Goal: Task Accomplishment & Management: Manage account settings

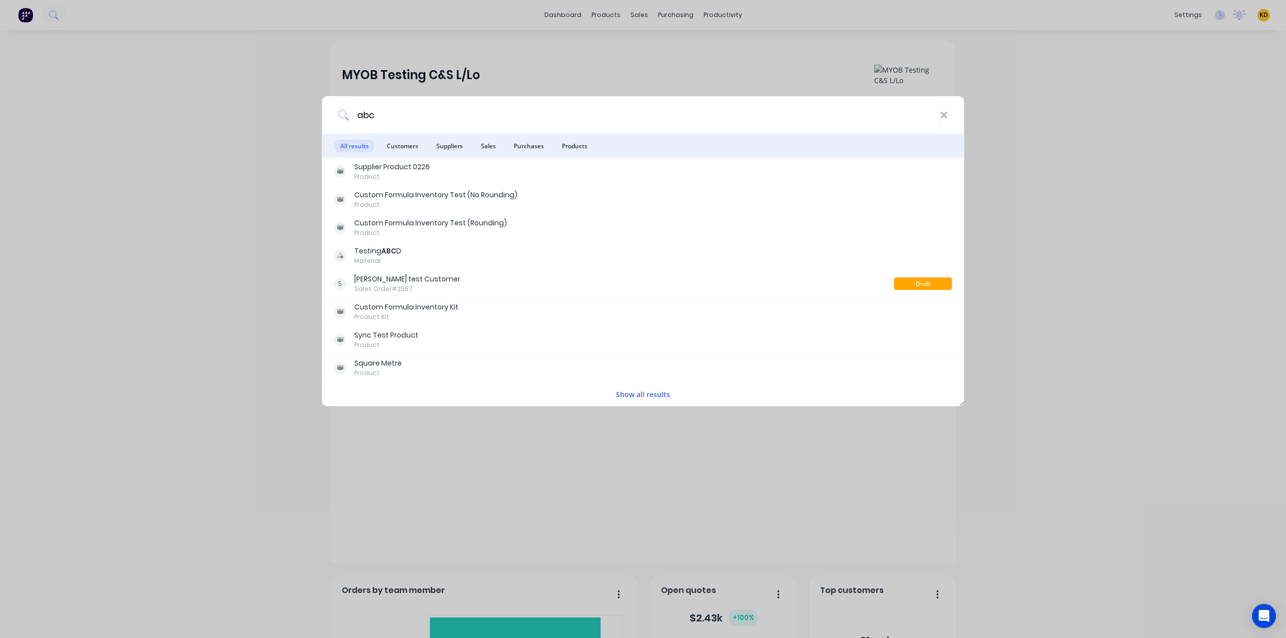
click at [941, 113] on icon at bounding box center [944, 115] width 8 height 11
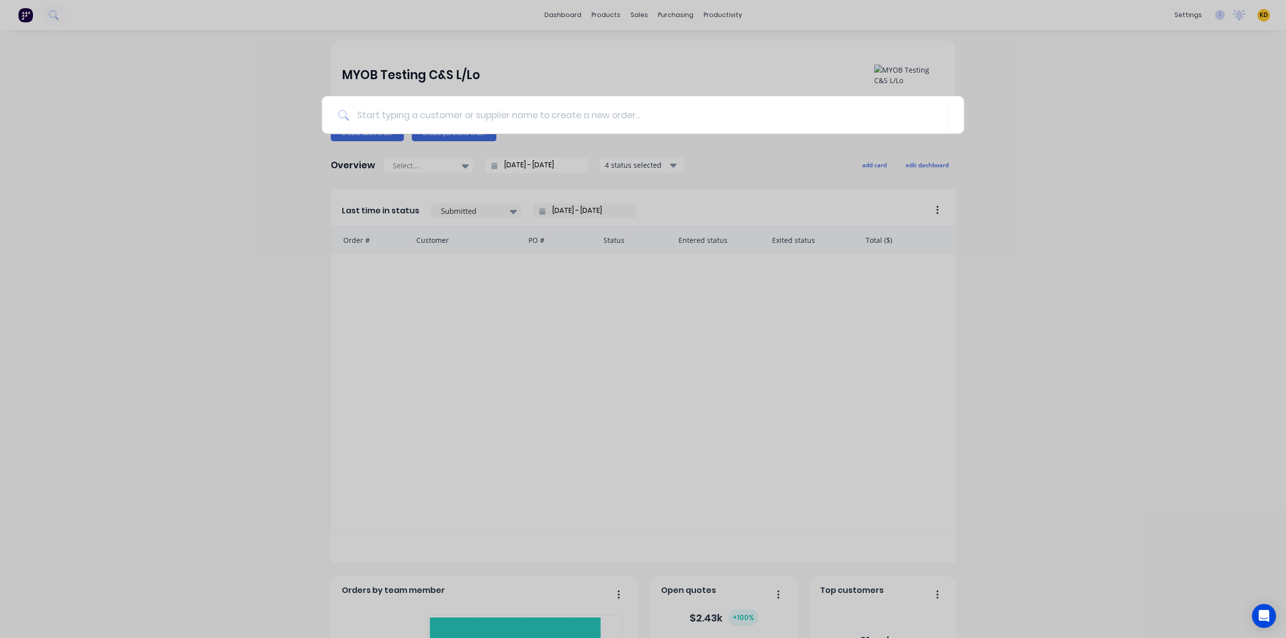
click at [965, 76] on div at bounding box center [643, 319] width 1286 height 638
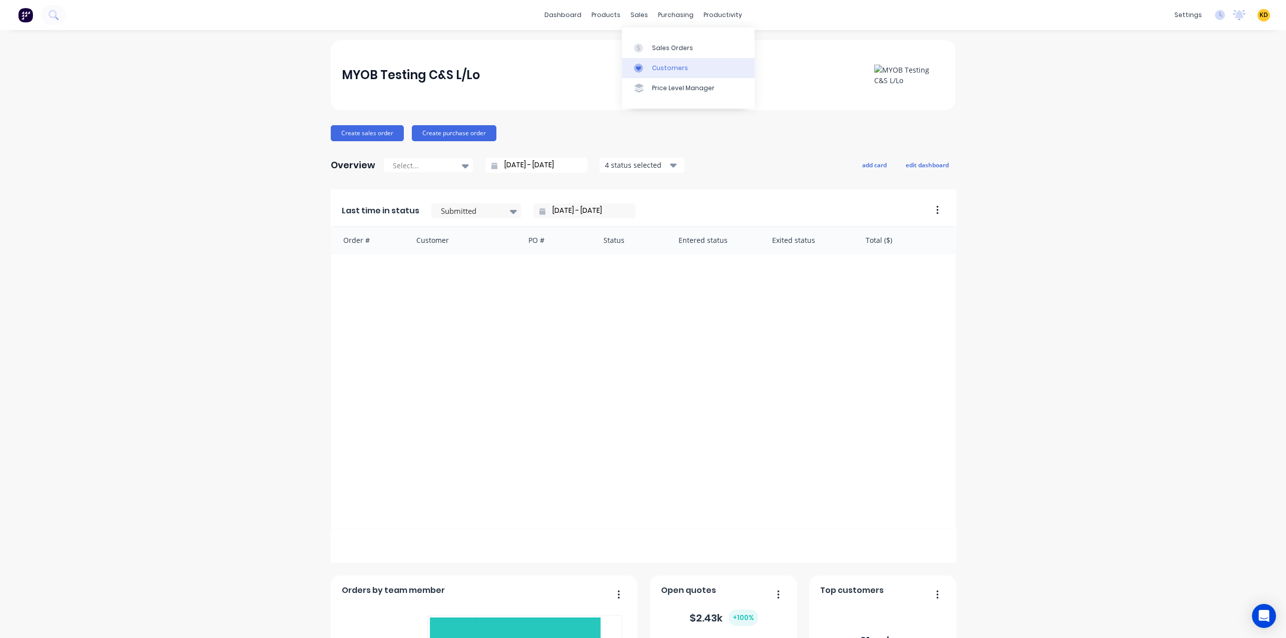
click at [670, 74] on link "Customers" at bounding box center [688, 68] width 133 height 20
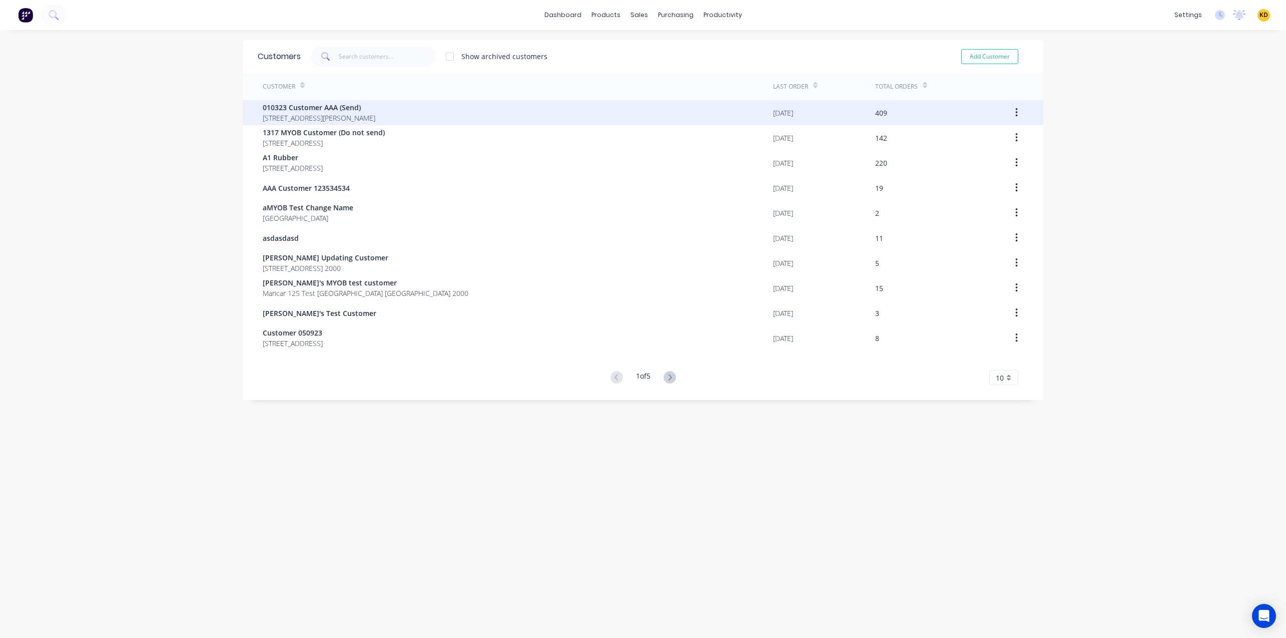
click at [914, 117] on div "409" at bounding box center [932, 112] width 112 height 25
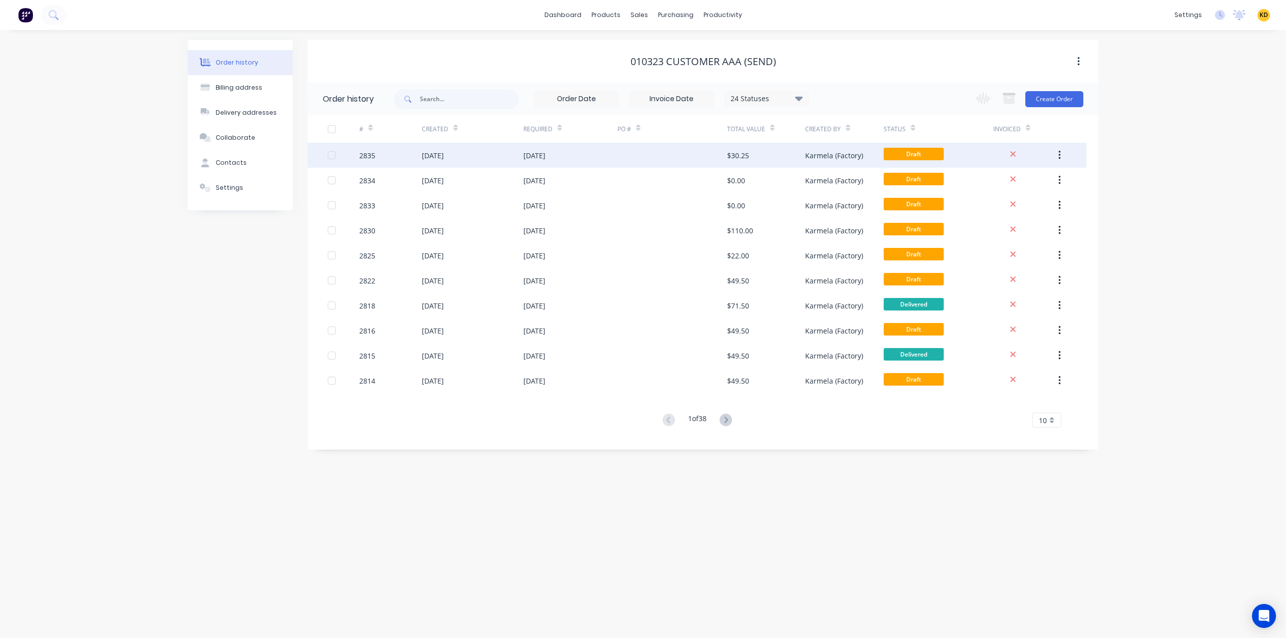
click at [960, 160] on div "Draft" at bounding box center [939, 155] width 110 height 25
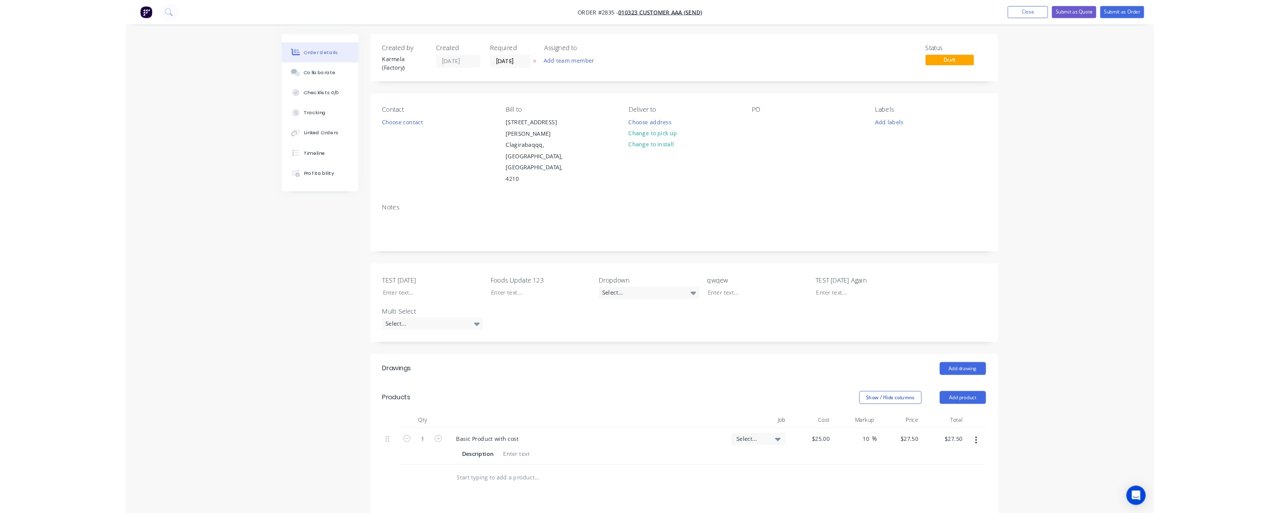
scroll to position [270, 0]
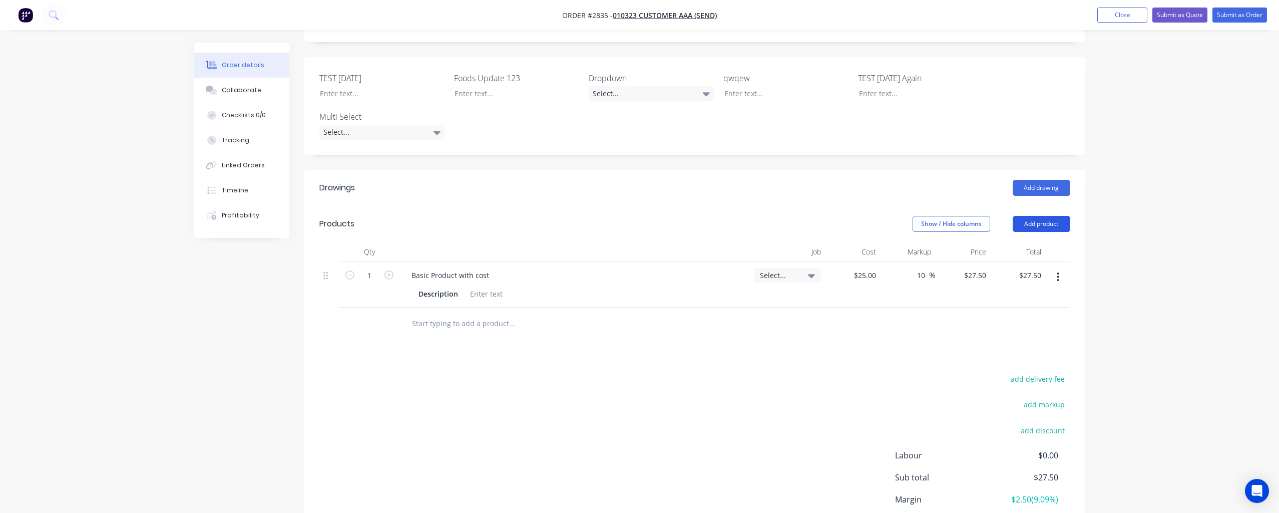
click at [1034, 216] on button "Add product" at bounding box center [1042, 224] width 58 height 16
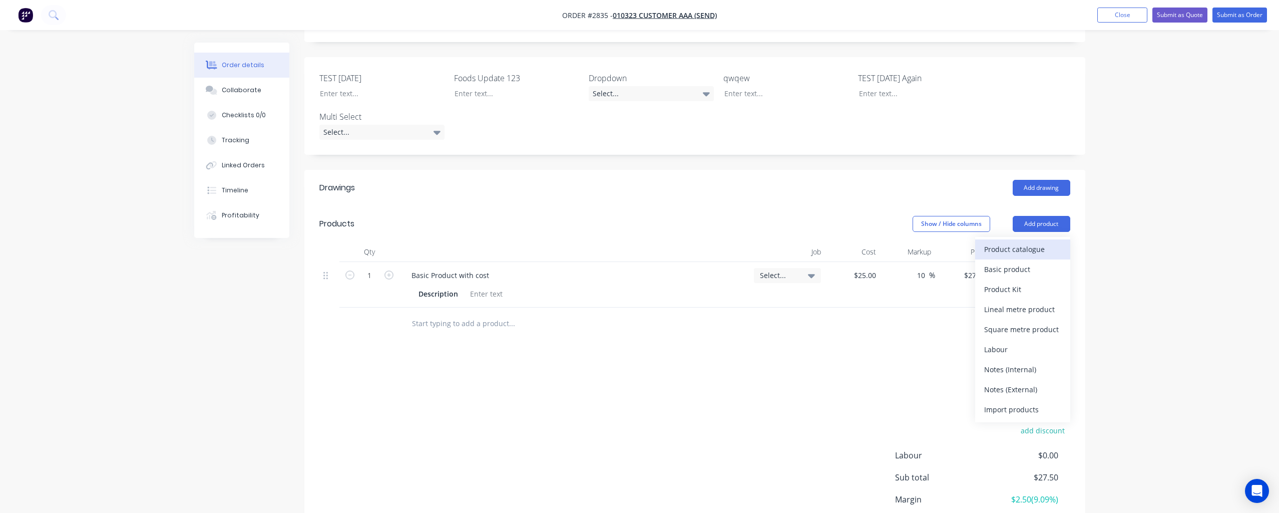
click at [1031, 242] on div "Product catalogue" at bounding box center [1022, 249] width 77 height 15
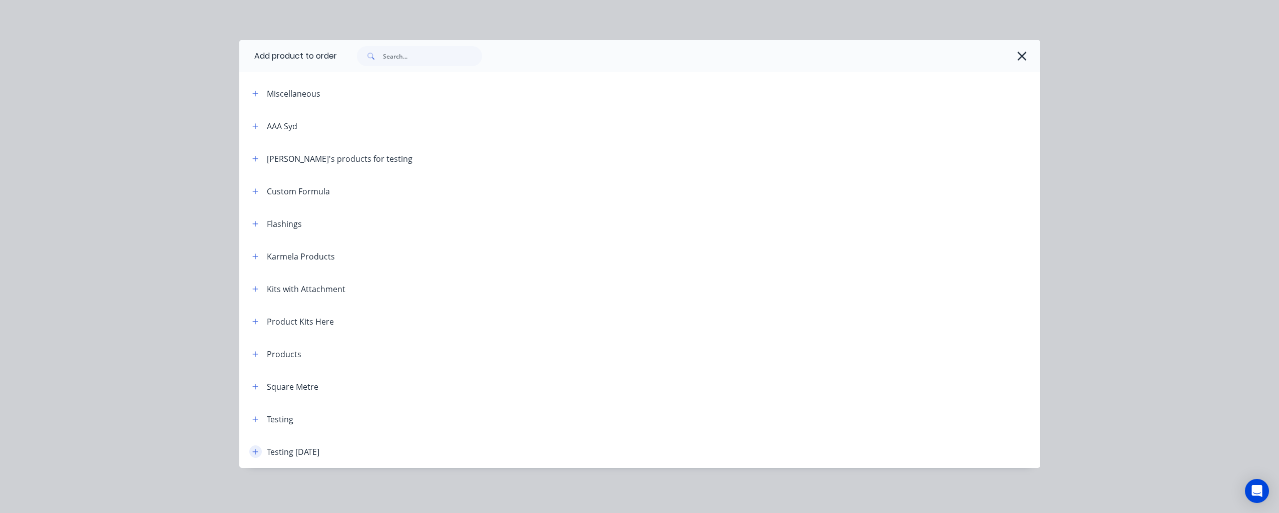
click at [253, 452] on icon "button" at bounding box center [255, 452] width 6 height 6
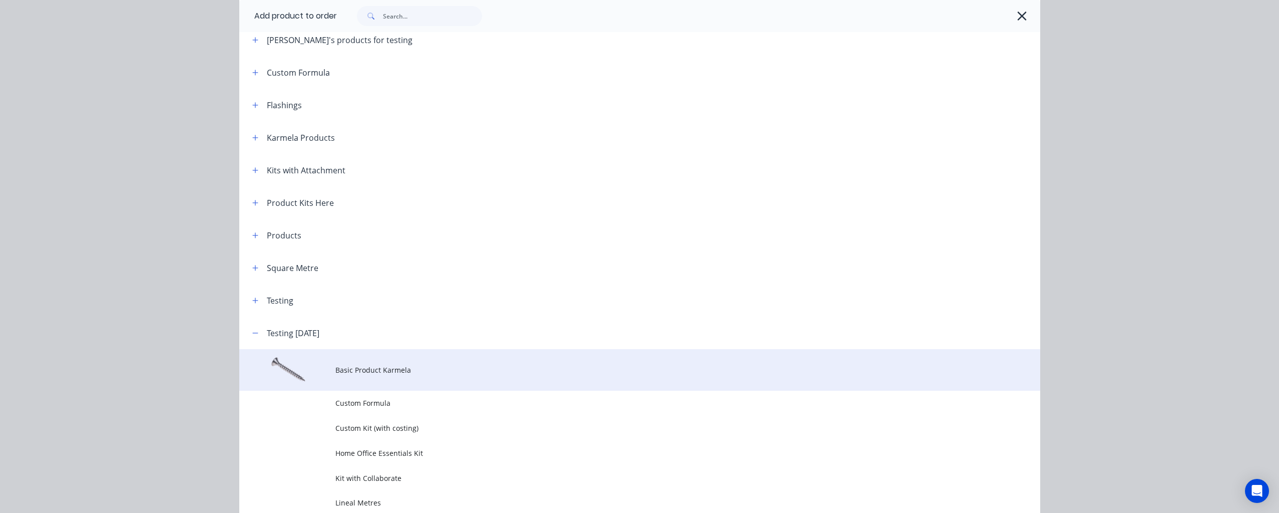
scroll to position [240, 0]
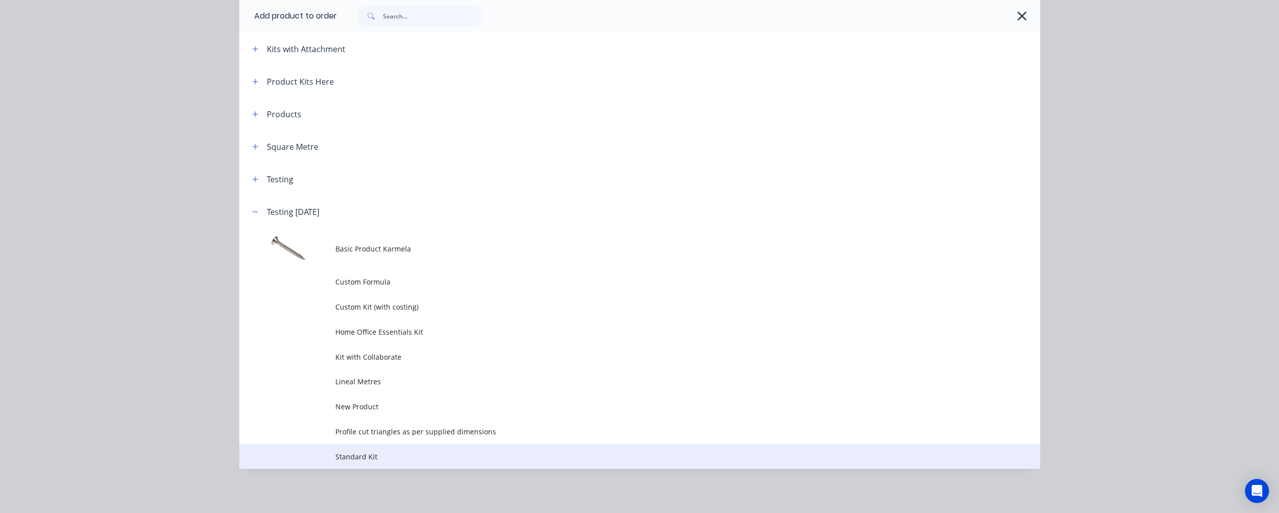
click at [414, 456] on span "Standard Kit" at bounding box center [617, 456] width 564 height 11
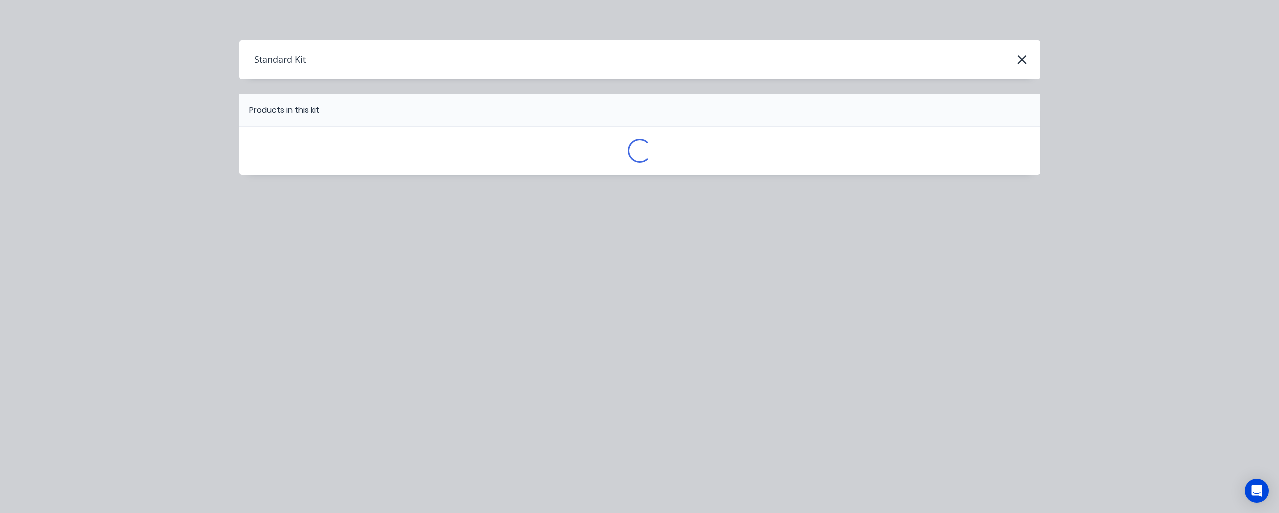
scroll to position [0, 0]
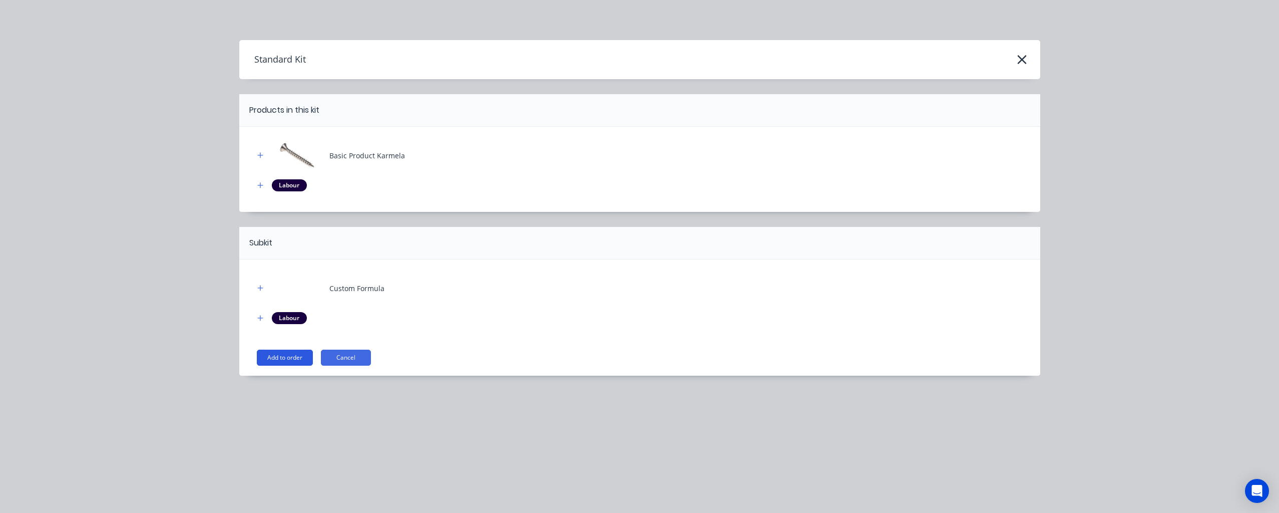
click at [291, 362] on button "Add to order" at bounding box center [285, 357] width 56 height 16
click at [285, 356] on button "Add to order" at bounding box center [285, 357] width 56 height 16
click at [349, 356] on button "Cancel" at bounding box center [346, 357] width 50 height 16
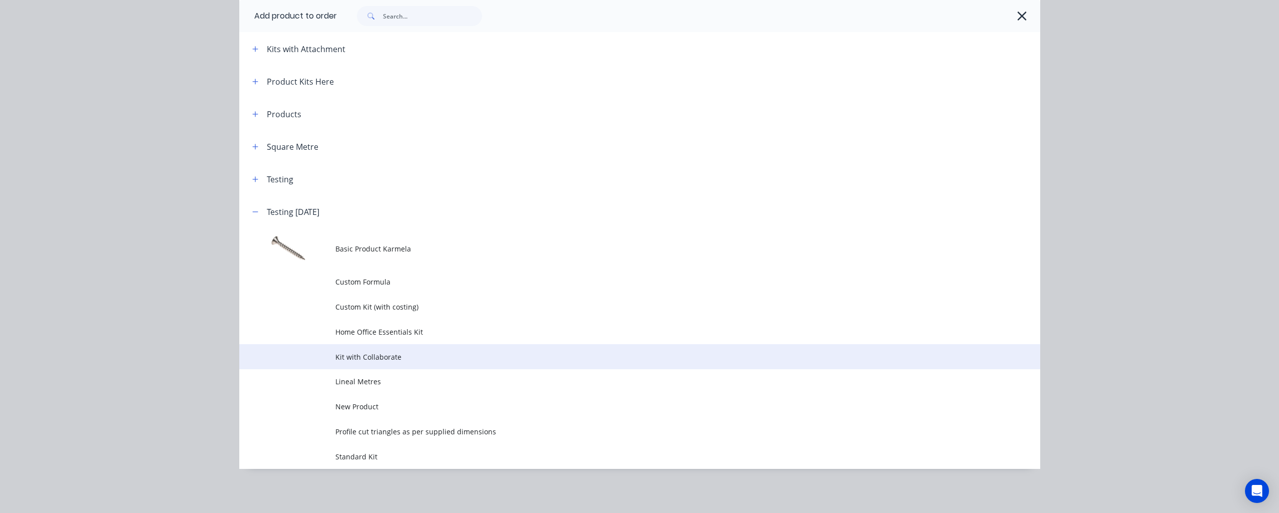
click at [346, 347] on td "Kit with Collaborate" at bounding box center [687, 356] width 705 height 25
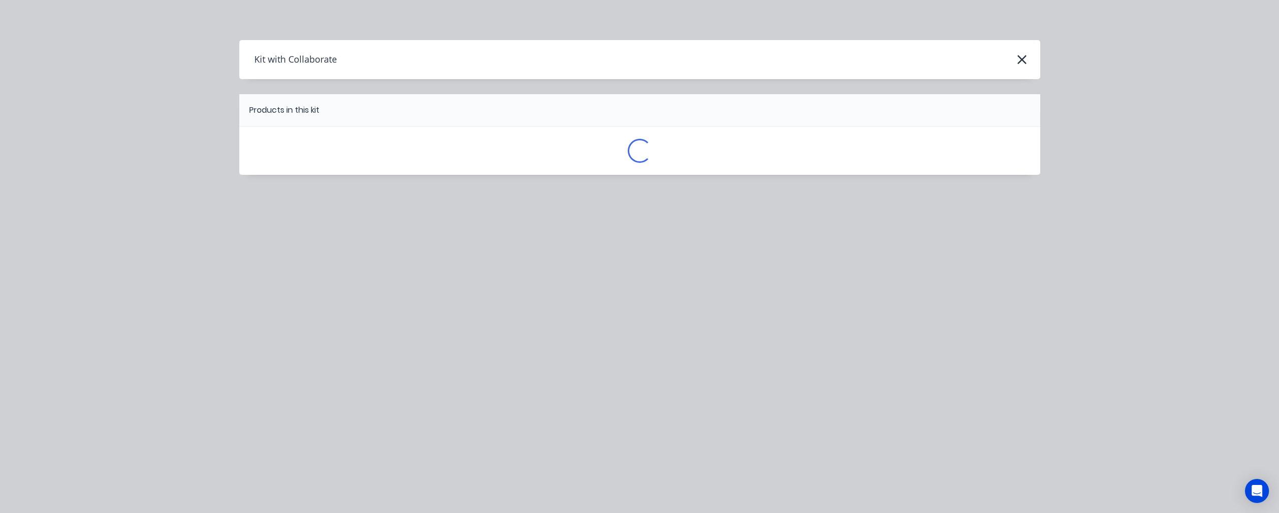
scroll to position [0, 0]
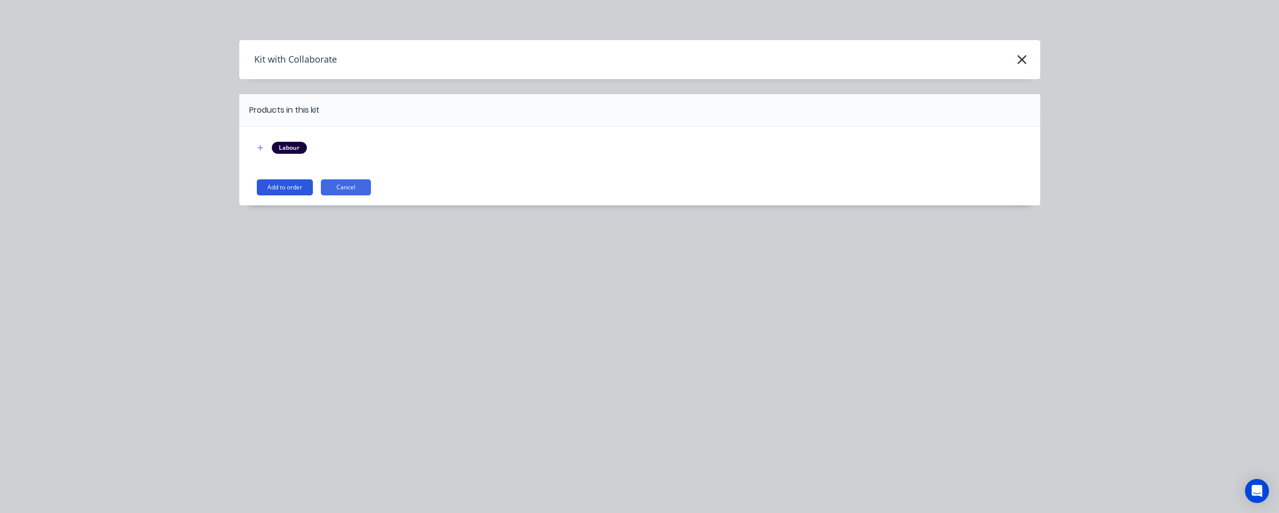
click at [290, 191] on button "Add to order" at bounding box center [285, 187] width 56 height 16
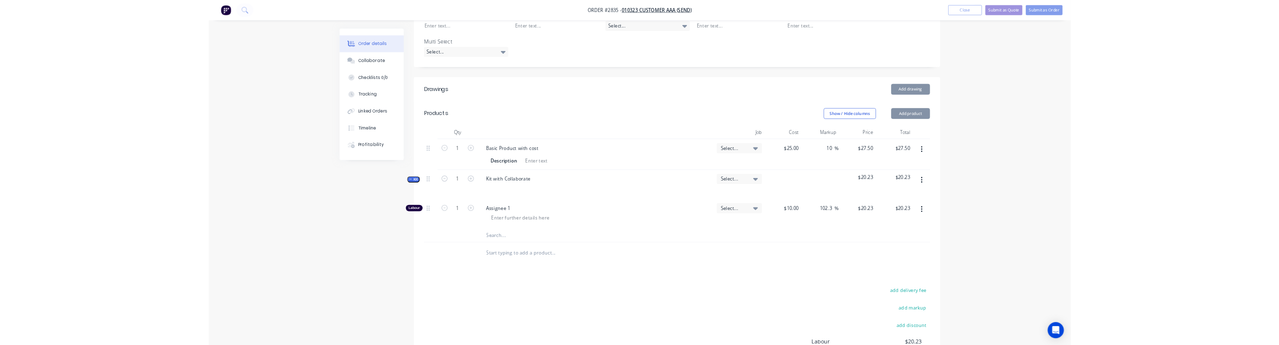
scroll to position [360, 0]
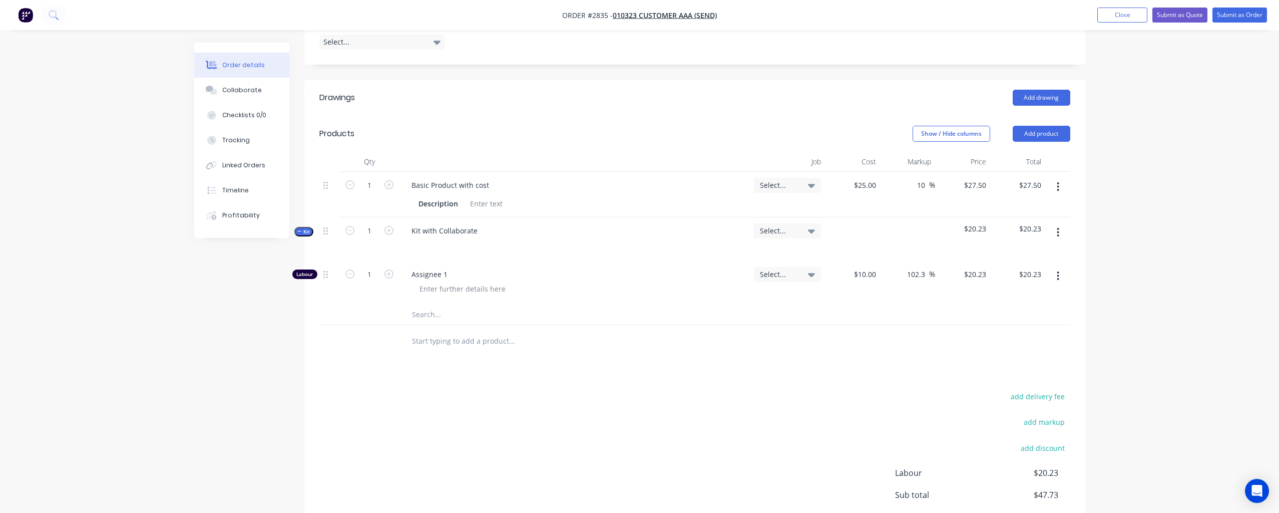
click at [1056, 223] on button "button" at bounding box center [1058, 232] width 24 height 18
click at [1016, 251] on div "Add product to kit" at bounding box center [1022, 258] width 77 height 15
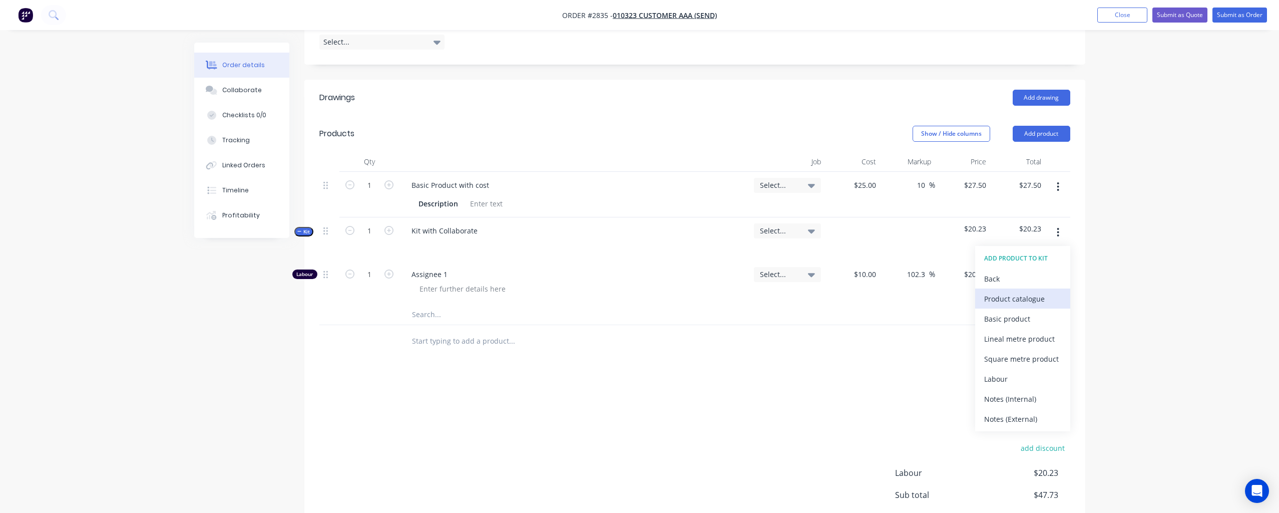
click at [1017, 291] on div "Product catalogue" at bounding box center [1022, 298] width 77 height 15
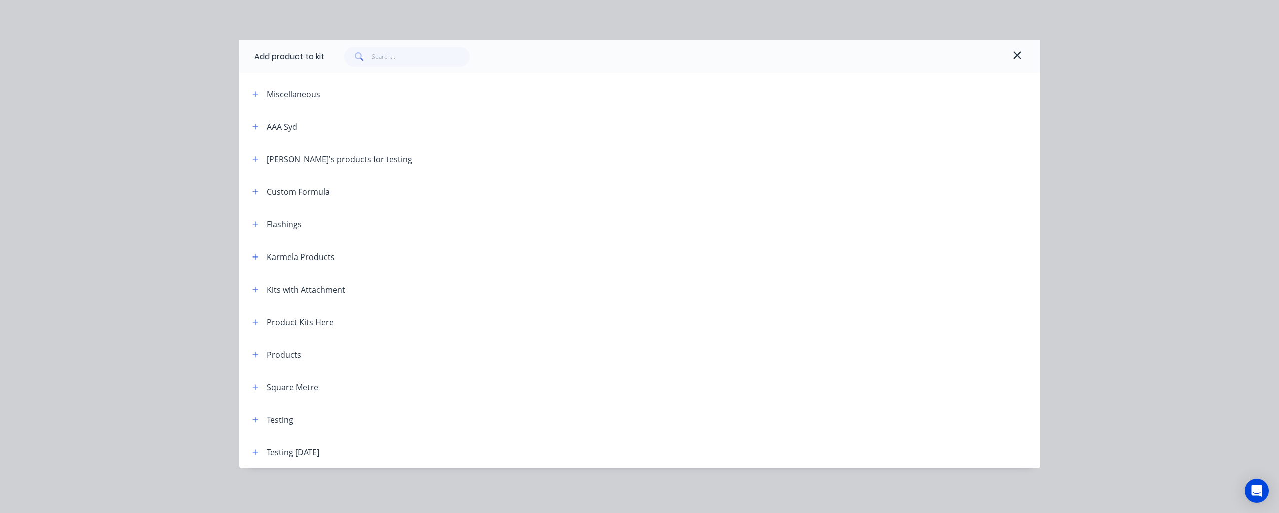
drag, startPoint x: 259, startPoint y: 255, endPoint x: 322, endPoint y: 254, distance: 63.1
click at [259, 255] on button "button" at bounding box center [255, 256] width 13 height 13
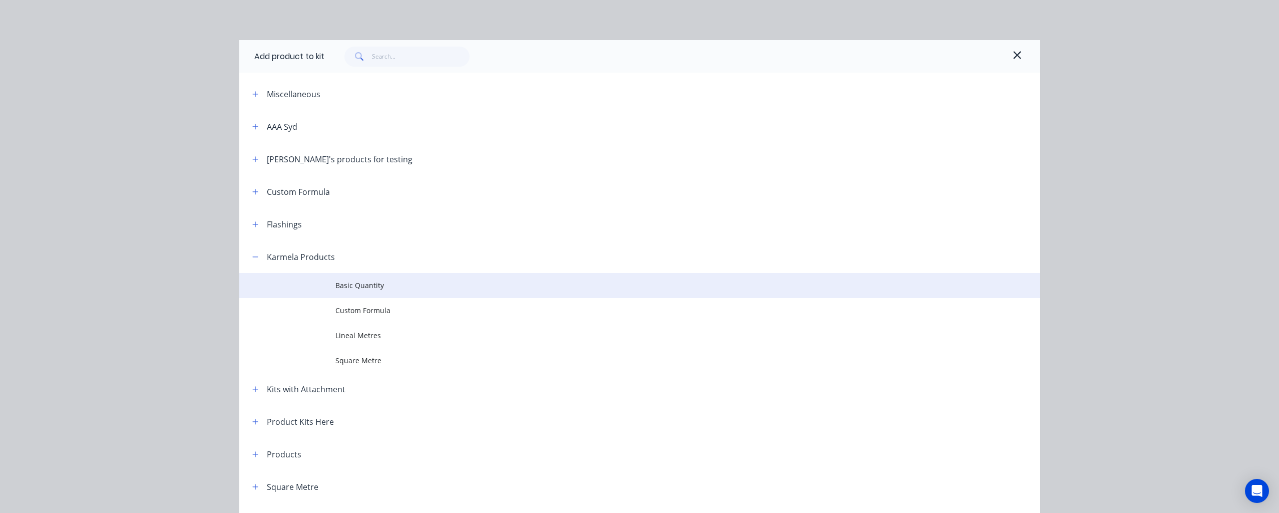
click at [392, 285] on span "Basic Quantity" at bounding box center [617, 285] width 564 height 11
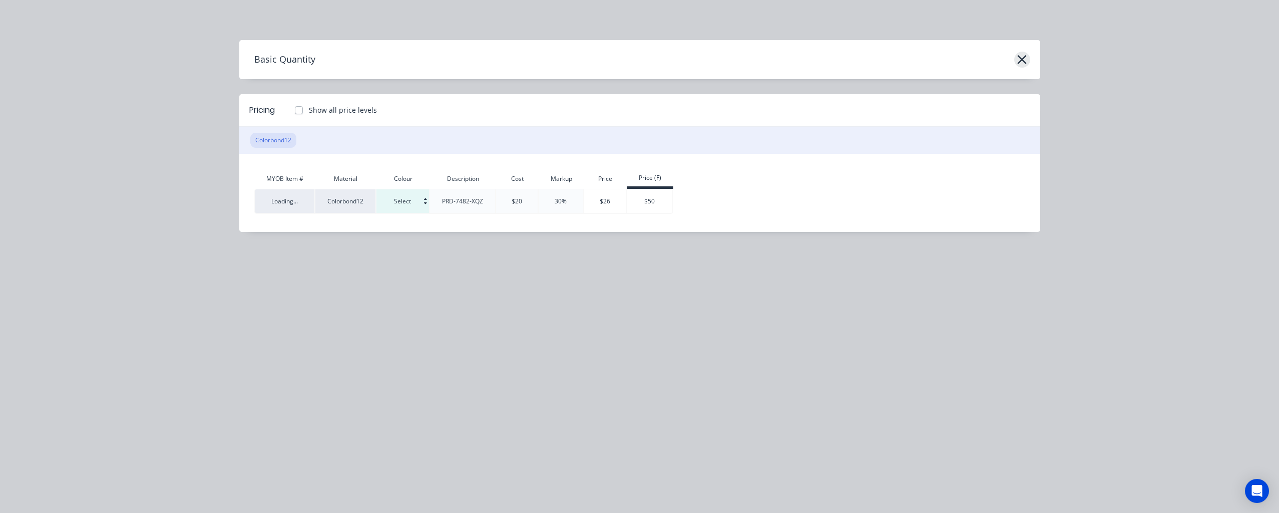
click at [1027, 59] on icon "button" at bounding box center [1022, 60] width 11 height 14
click at [1023, 65] on icon "button" at bounding box center [1022, 60] width 11 height 14
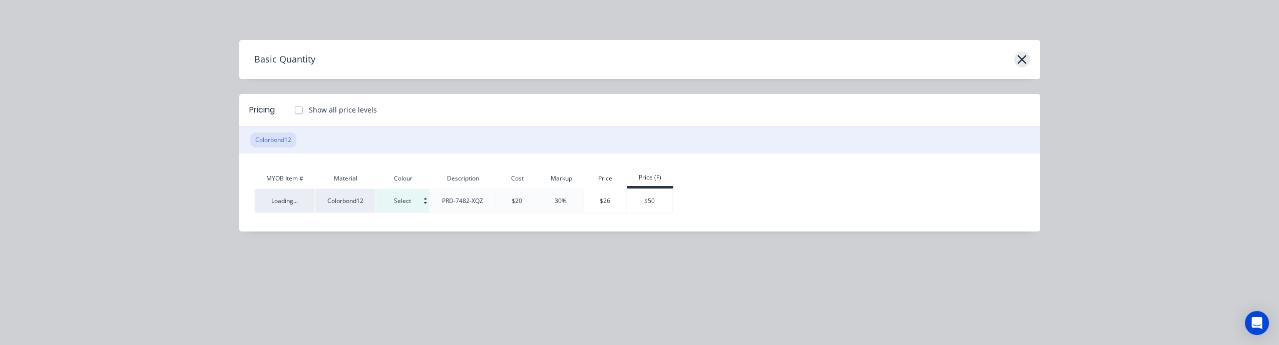
click at [1027, 63] on icon "button" at bounding box center [1022, 60] width 11 height 14
click at [1027, 58] on icon "button" at bounding box center [1022, 60] width 11 height 14
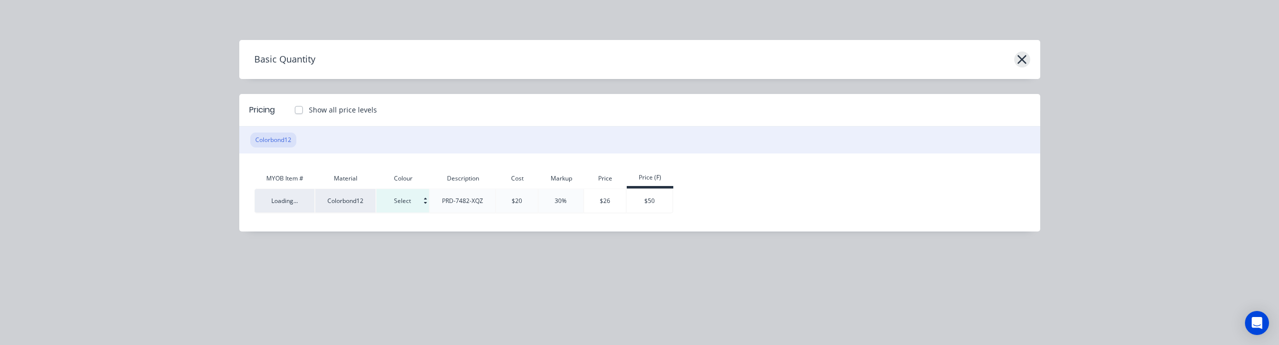
click at [1027, 58] on icon "button" at bounding box center [1022, 60] width 11 height 14
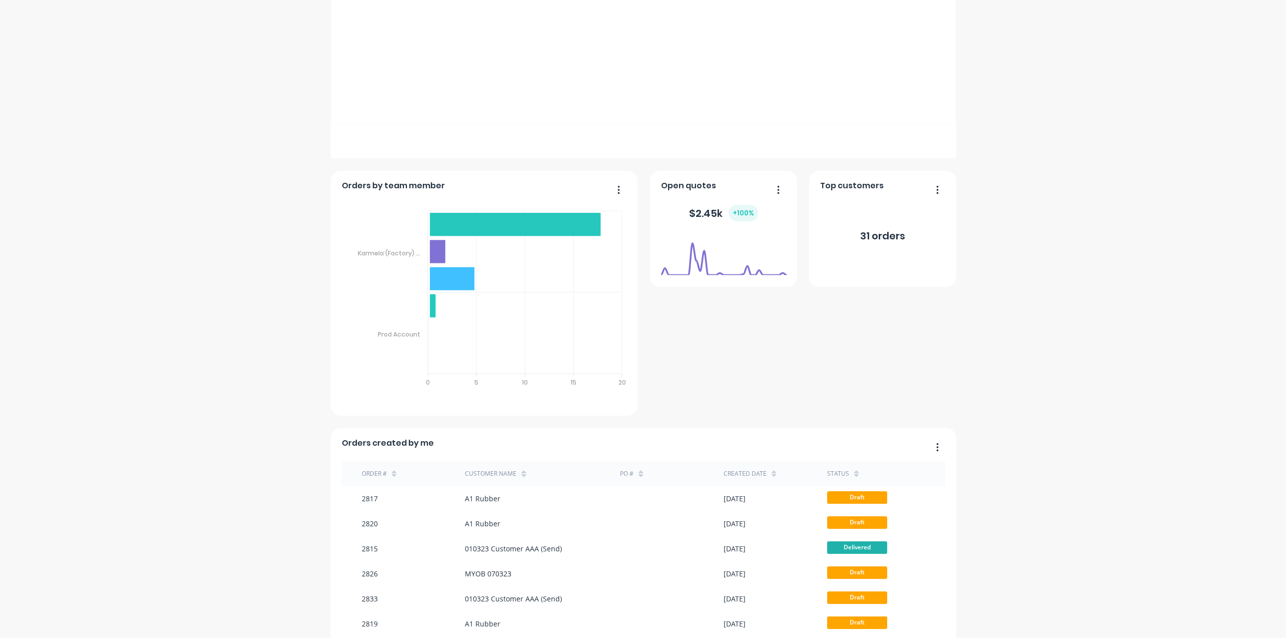
scroll to position [451, 0]
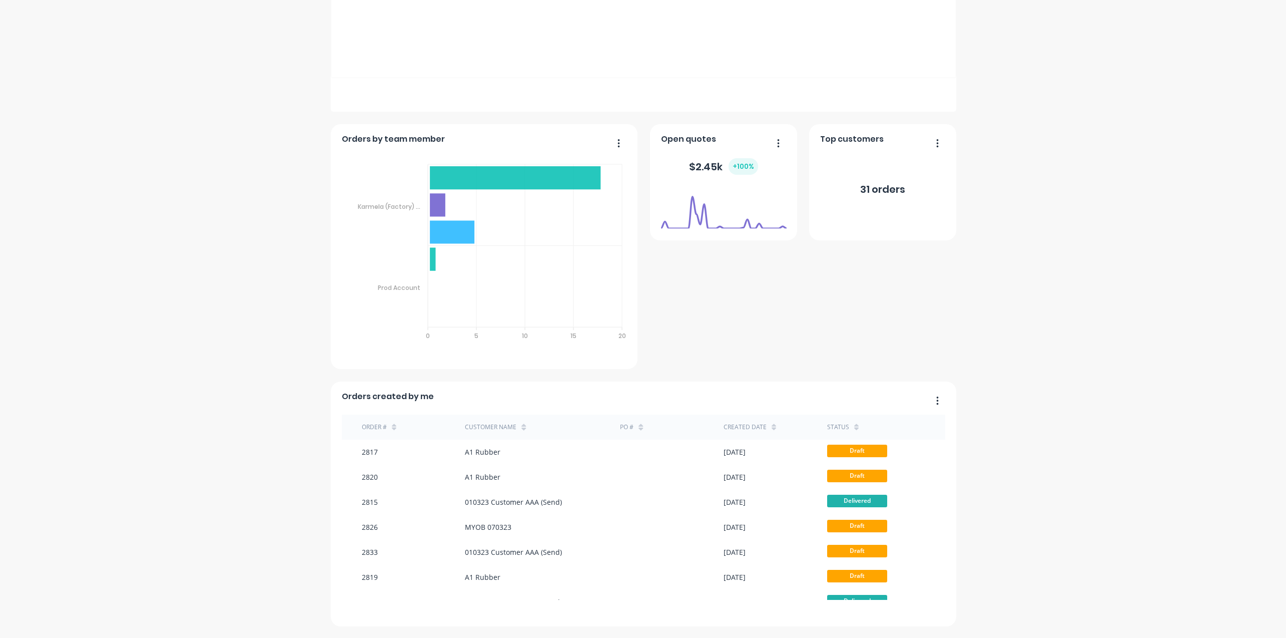
click at [1039, 427] on div "MYOB Testing C&S L/Lo Create sales order Create purchase order Overview Select.…" at bounding box center [643, 107] width 1286 height 1037
click at [1060, 369] on div "MYOB Testing C&S L/Lo Create sales order Create purchase order Overview Select.…" at bounding box center [643, 107] width 1286 height 1037
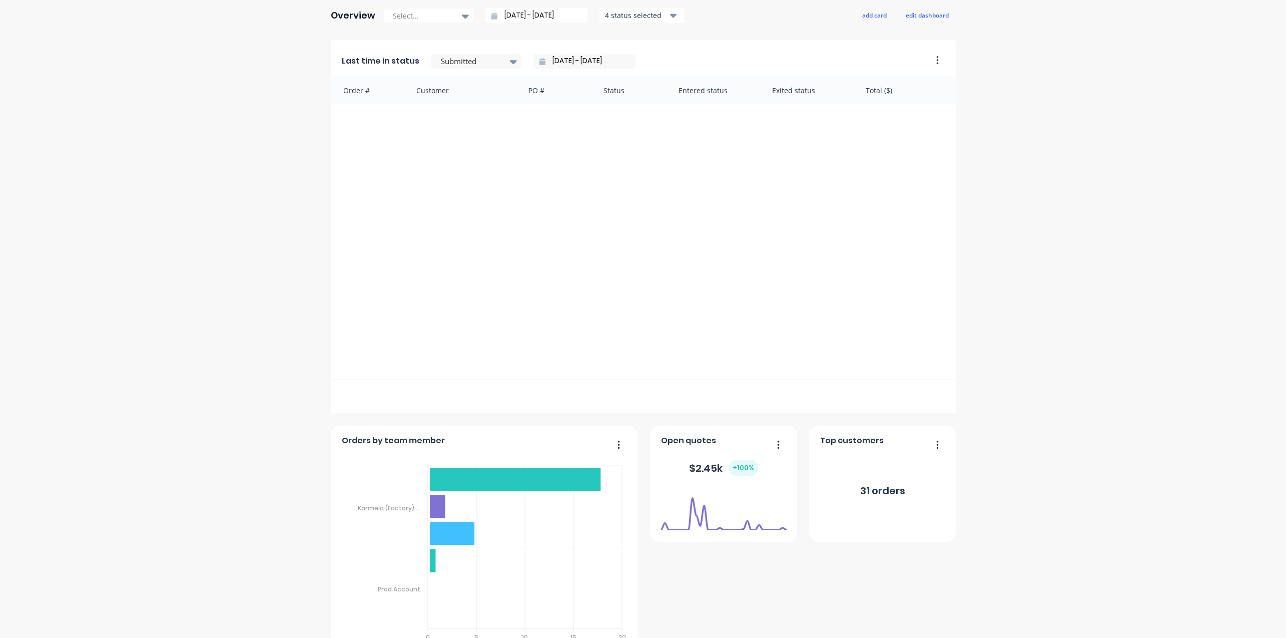
scroll to position [0, 0]
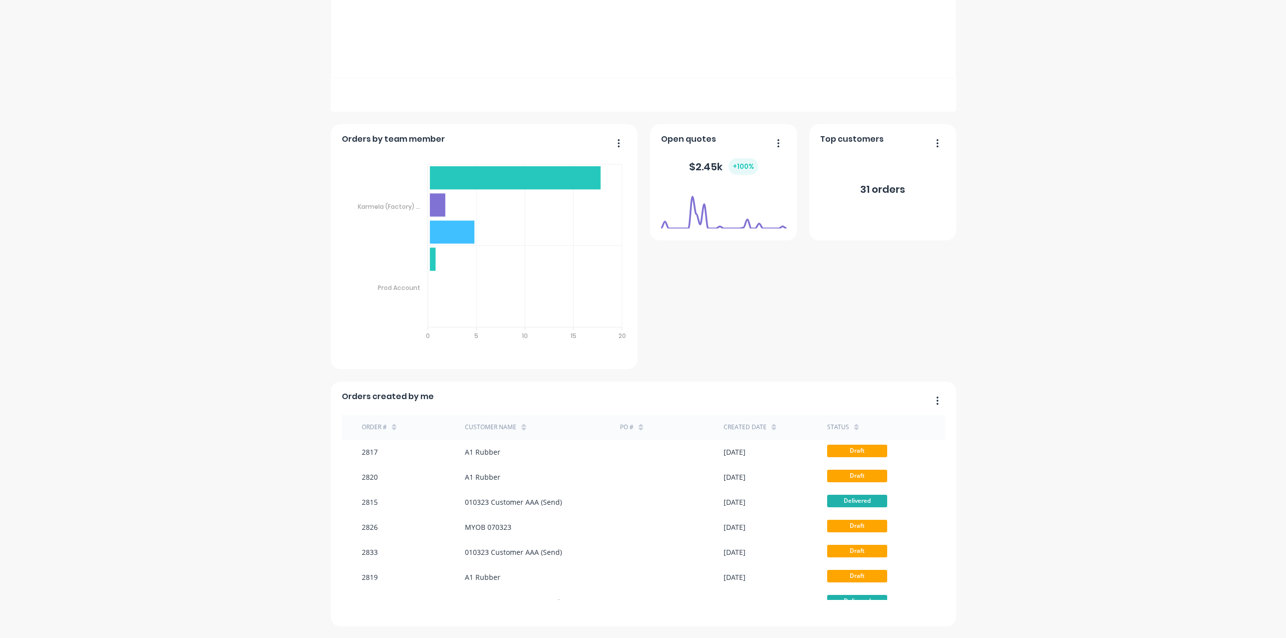
click at [1082, 347] on div "MYOB Testing C&S L/Lo Create sales order Create purchase order Overview Select.…" at bounding box center [643, 107] width 1286 height 1037
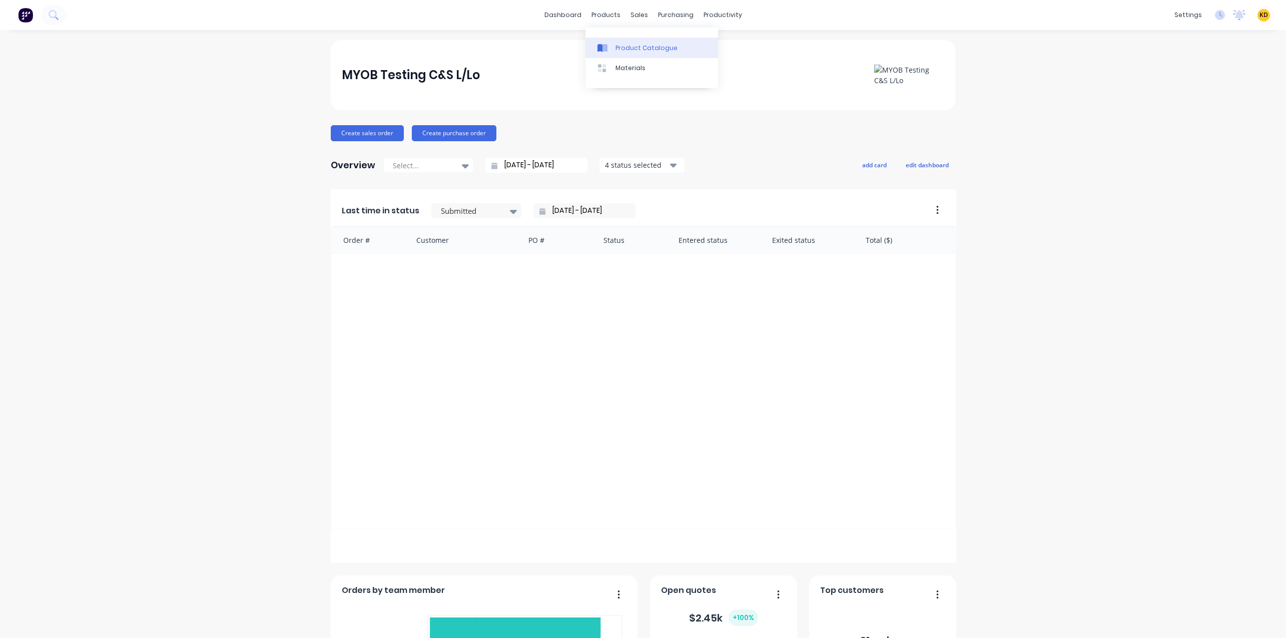
click at [627, 51] on div "Product Catalogue" at bounding box center [647, 48] width 62 height 9
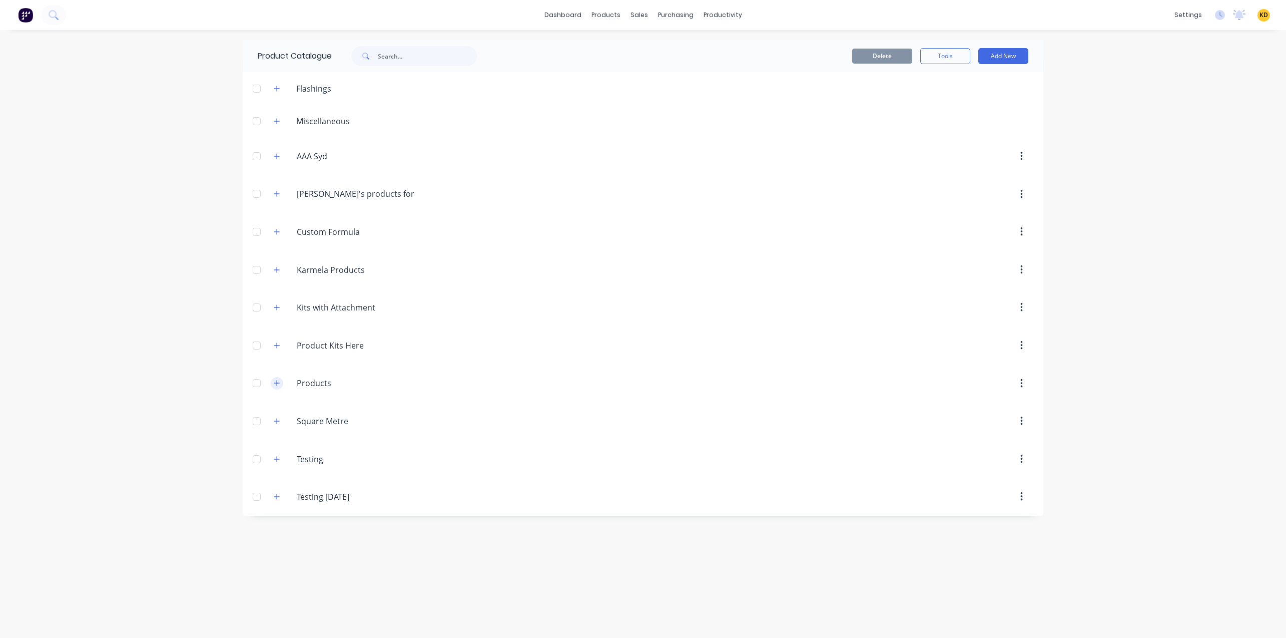
click at [272, 385] on button "button" at bounding box center [277, 383] width 13 height 13
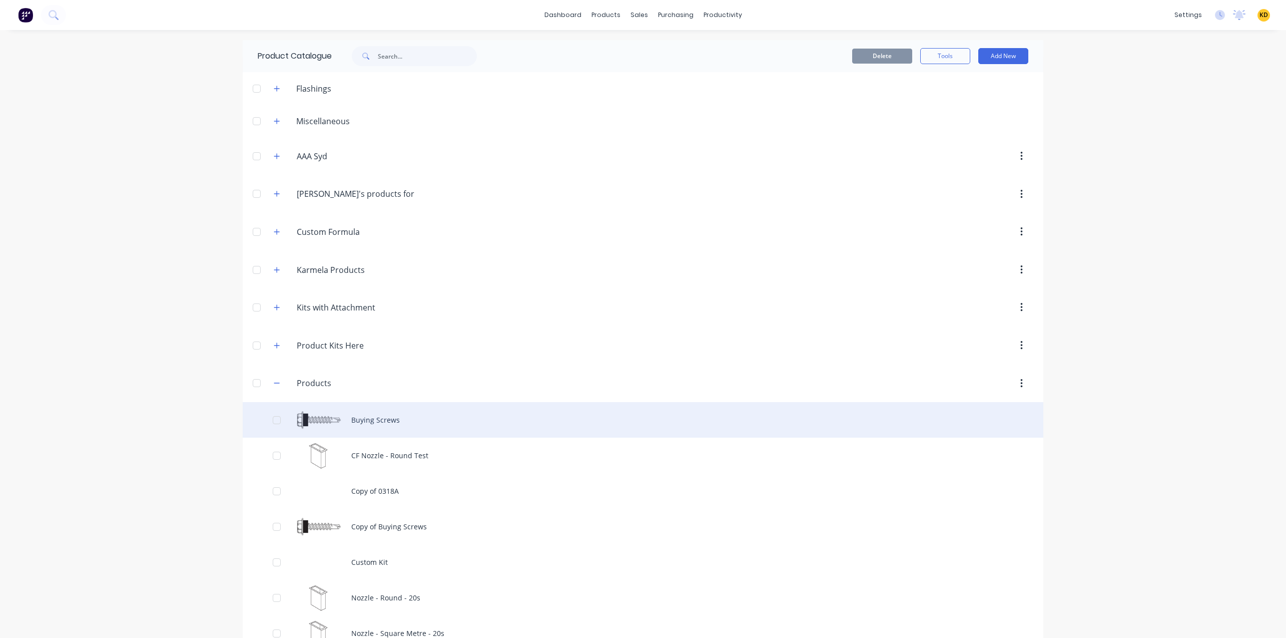
click at [490, 402] on div "Buying Screws" at bounding box center [643, 420] width 801 height 36
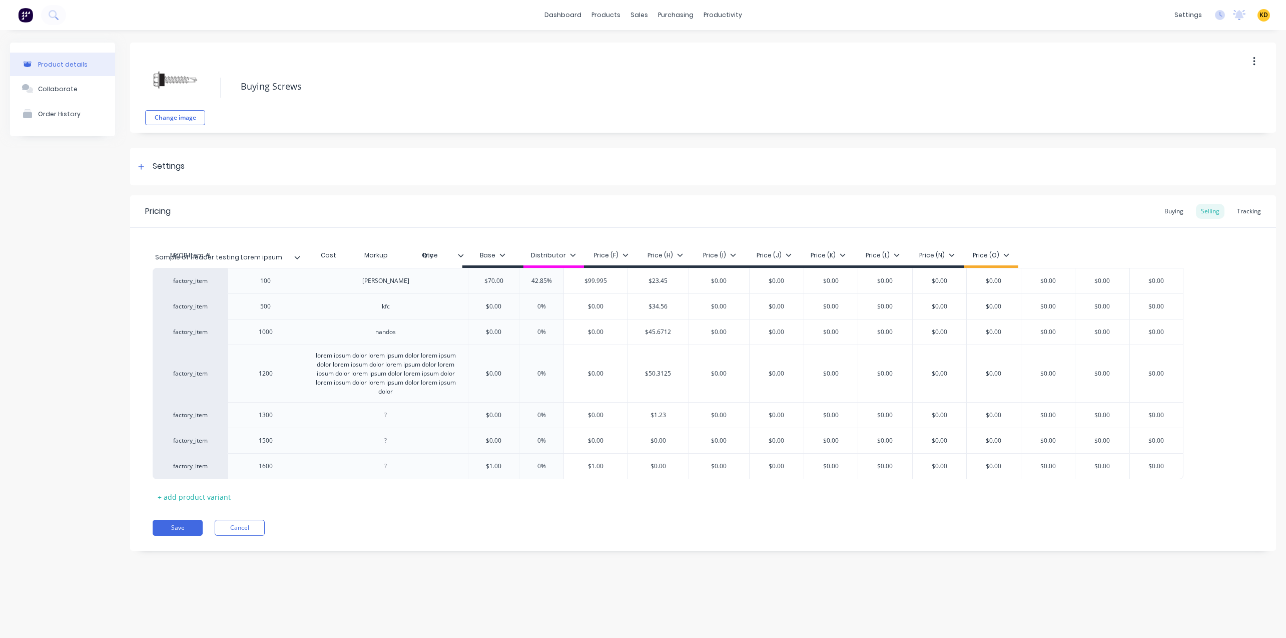
drag, startPoint x: 459, startPoint y: 256, endPoint x: 288, endPoint y: 258, distance: 170.7
click at [288, 258] on div "MYOB Item # Qty Sample of Header testing Lorem ipsum Cost Markup Price Base Dis…" at bounding box center [668, 256] width 1031 height 23
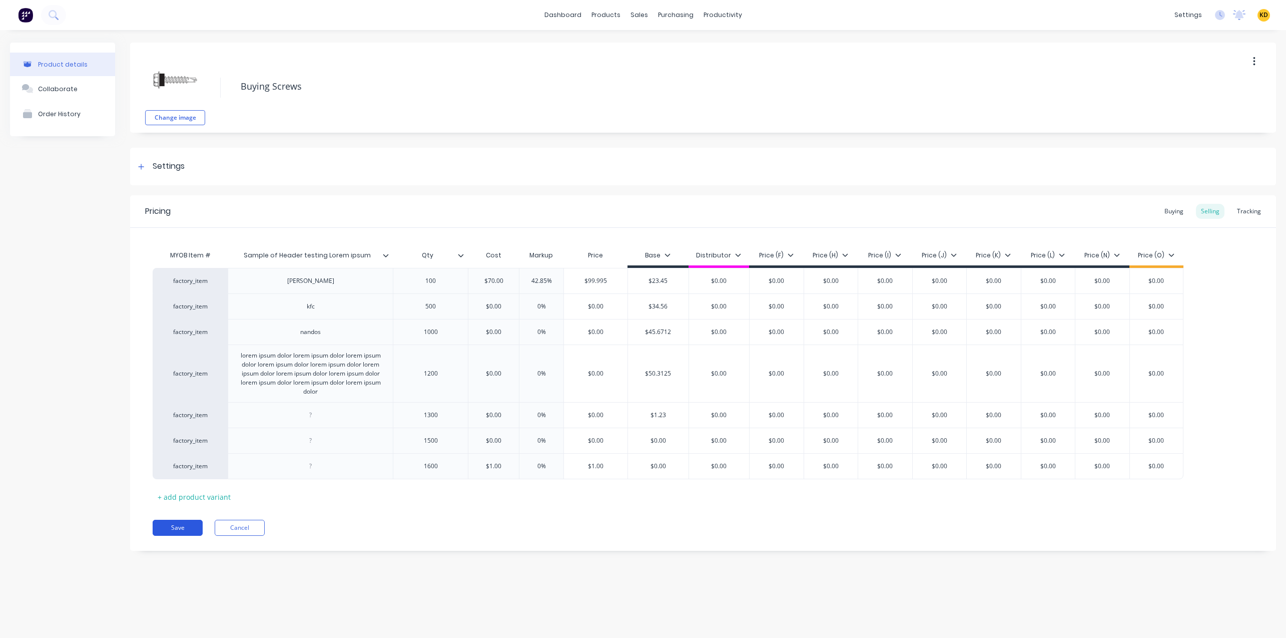
click at [189, 522] on button "Save" at bounding box center [178, 528] width 50 height 16
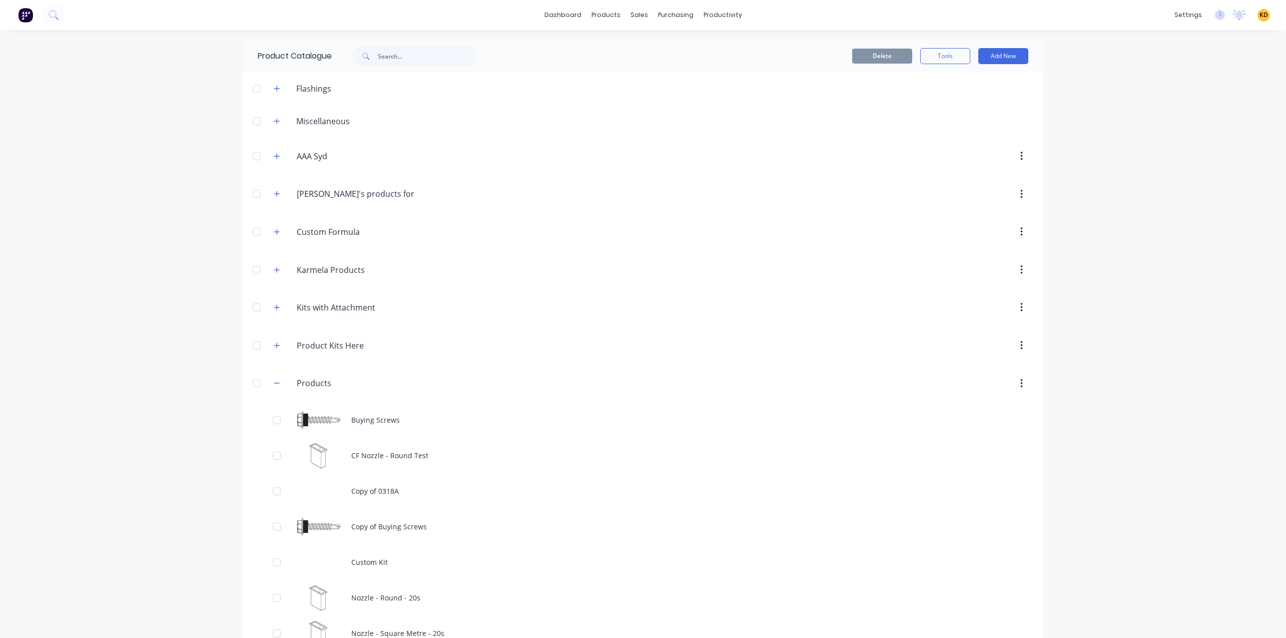
scroll to position [350, 0]
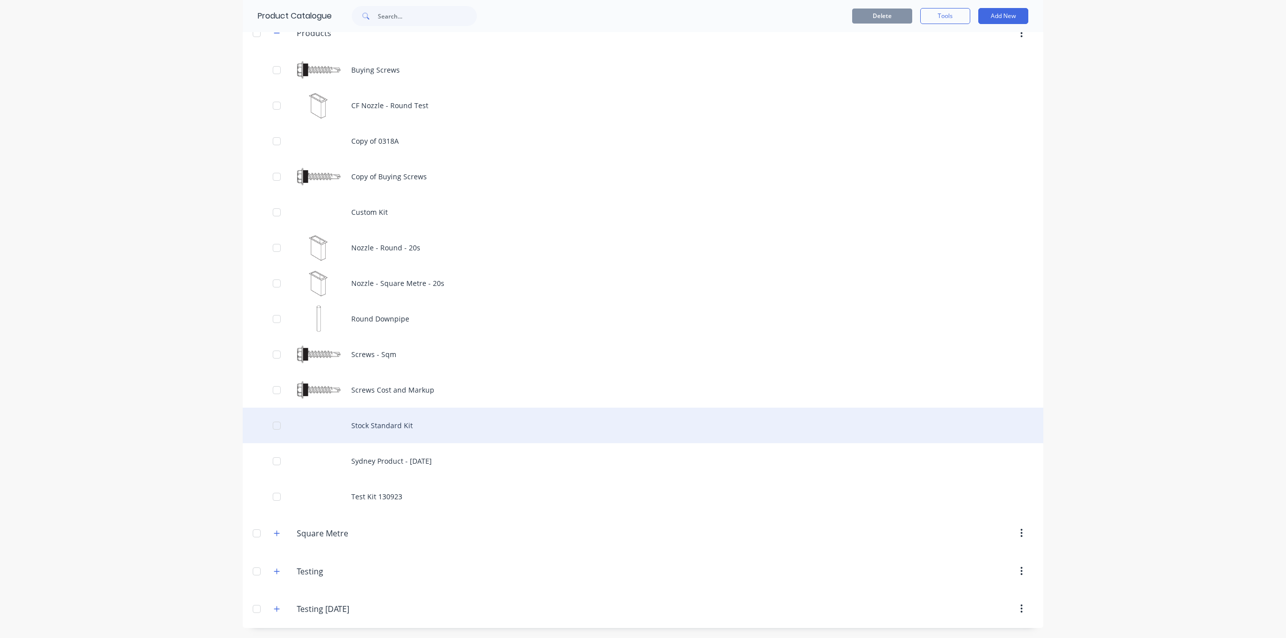
click at [443, 438] on div "Stock Standard Kit" at bounding box center [643, 425] width 801 height 36
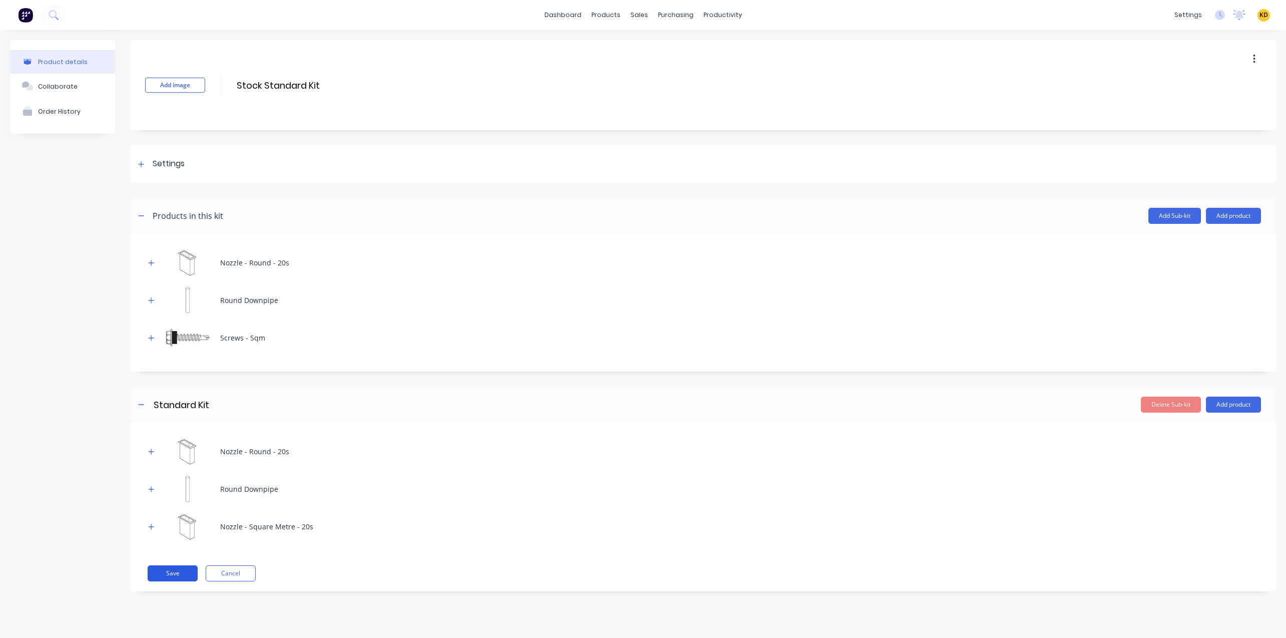
click at [196, 569] on button "Save" at bounding box center [173, 573] width 50 height 16
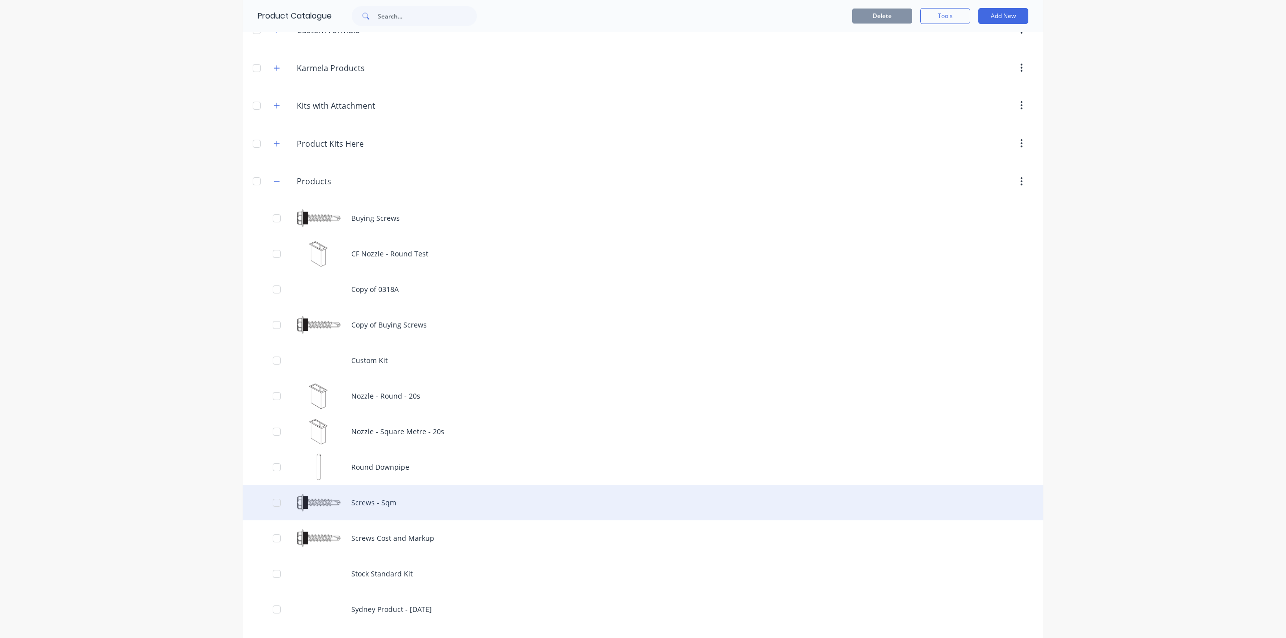
scroll to position [350, 0]
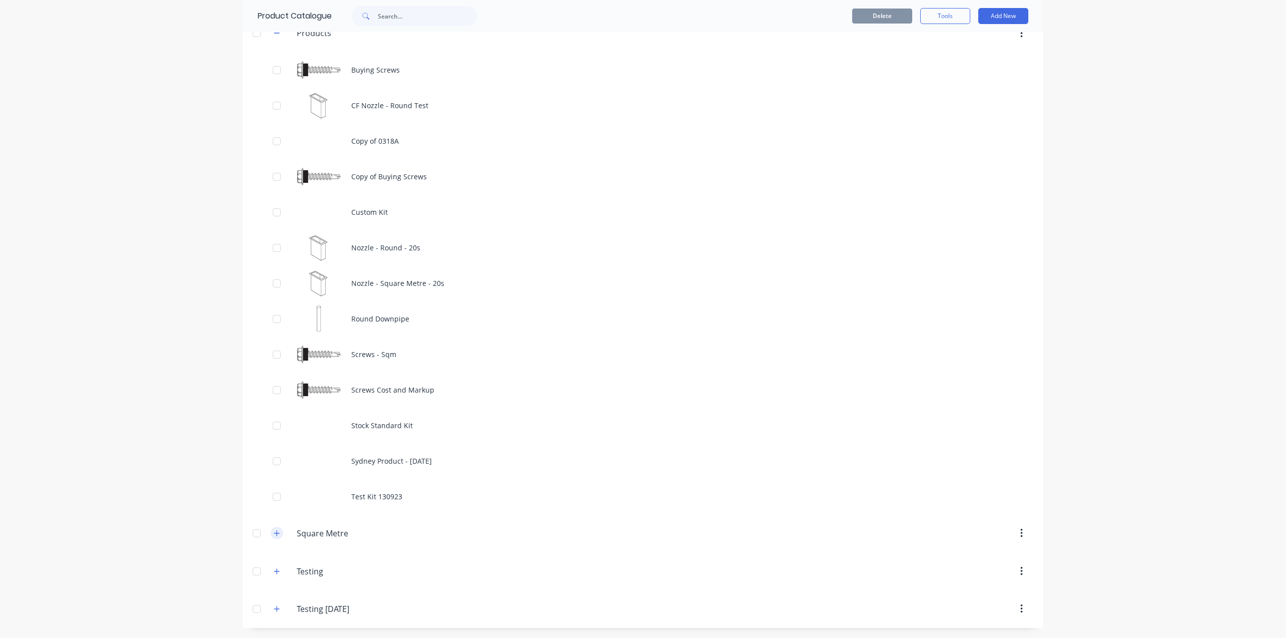
click at [271, 537] on button "button" at bounding box center [277, 533] width 13 height 13
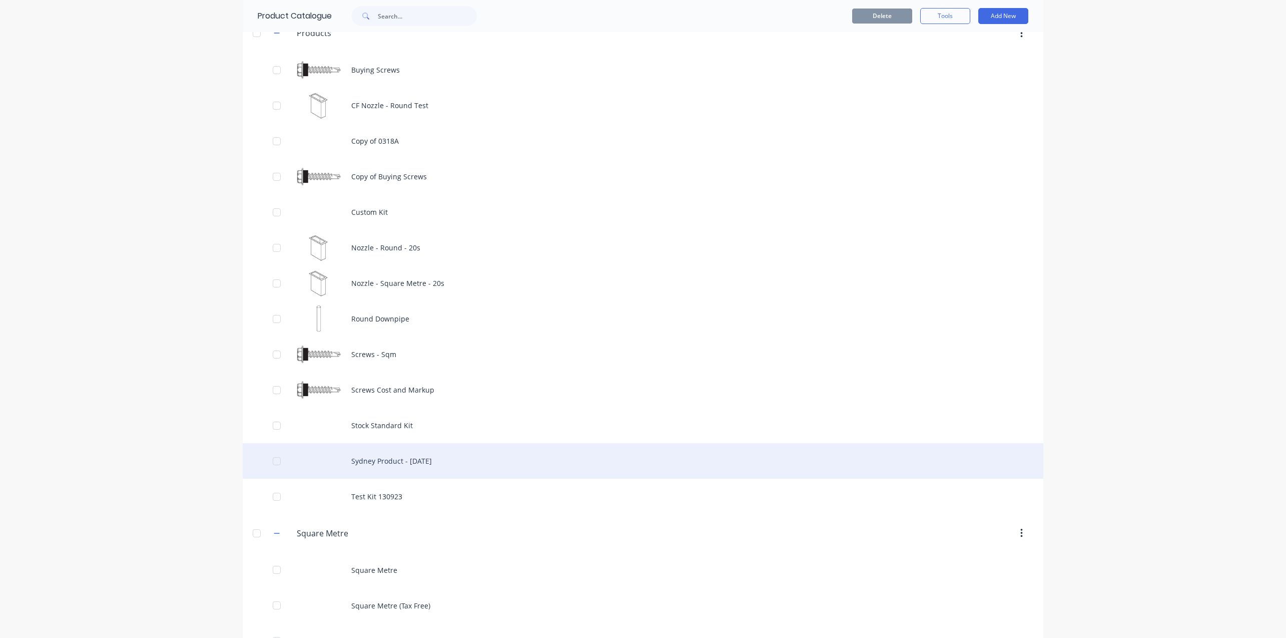
scroll to position [492, 0]
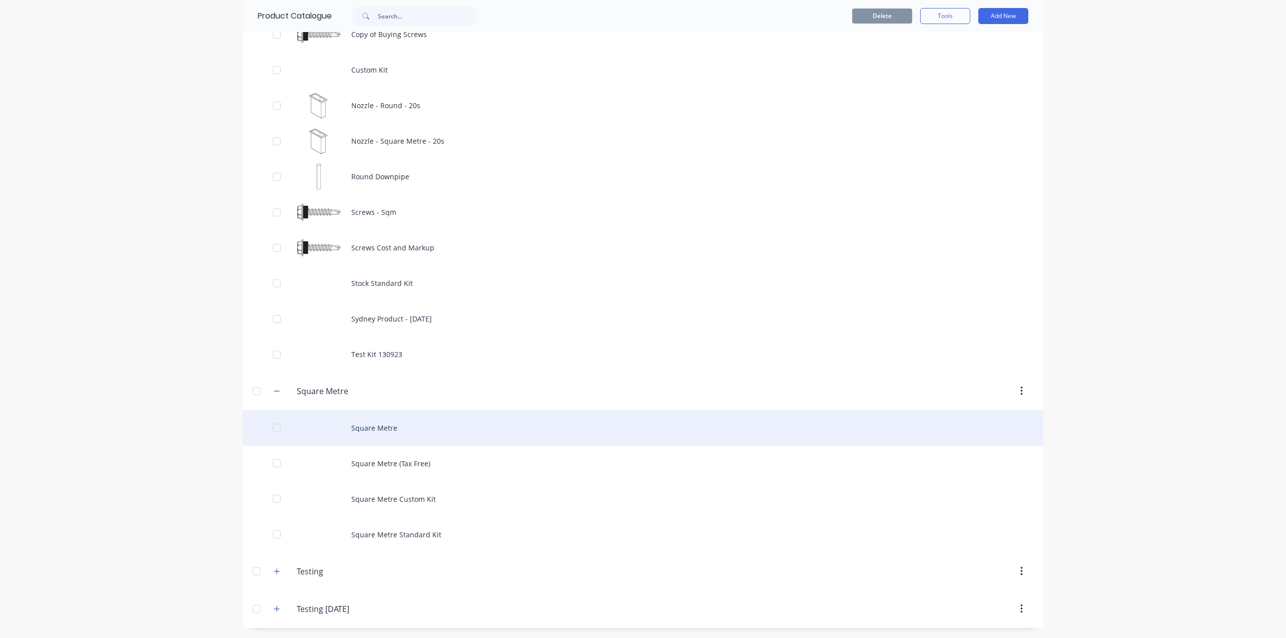
click at [448, 434] on div "Square Metre" at bounding box center [643, 428] width 801 height 36
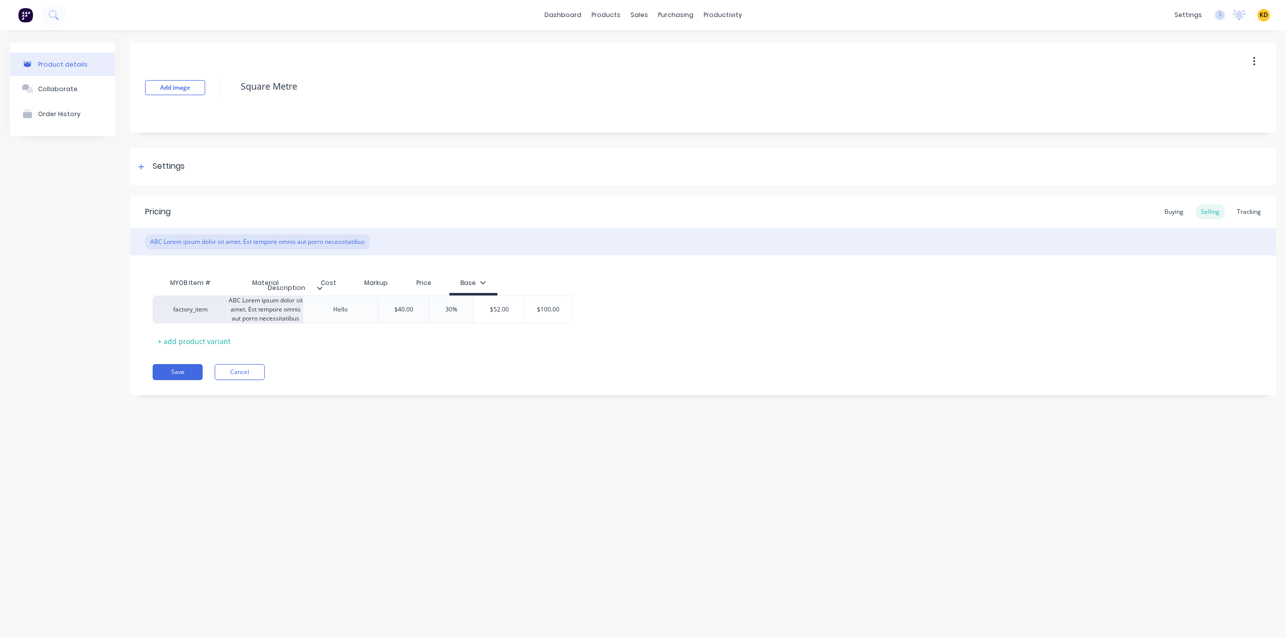
drag, startPoint x: 370, startPoint y: 284, endPoint x: 312, endPoint y: 289, distance: 58.8
click at [312, 289] on div "MYOB Item # Material Description Cost Markup Price Base" at bounding box center [363, 284] width 420 height 23
click at [373, 283] on icon at bounding box center [371, 283] width 6 height 6
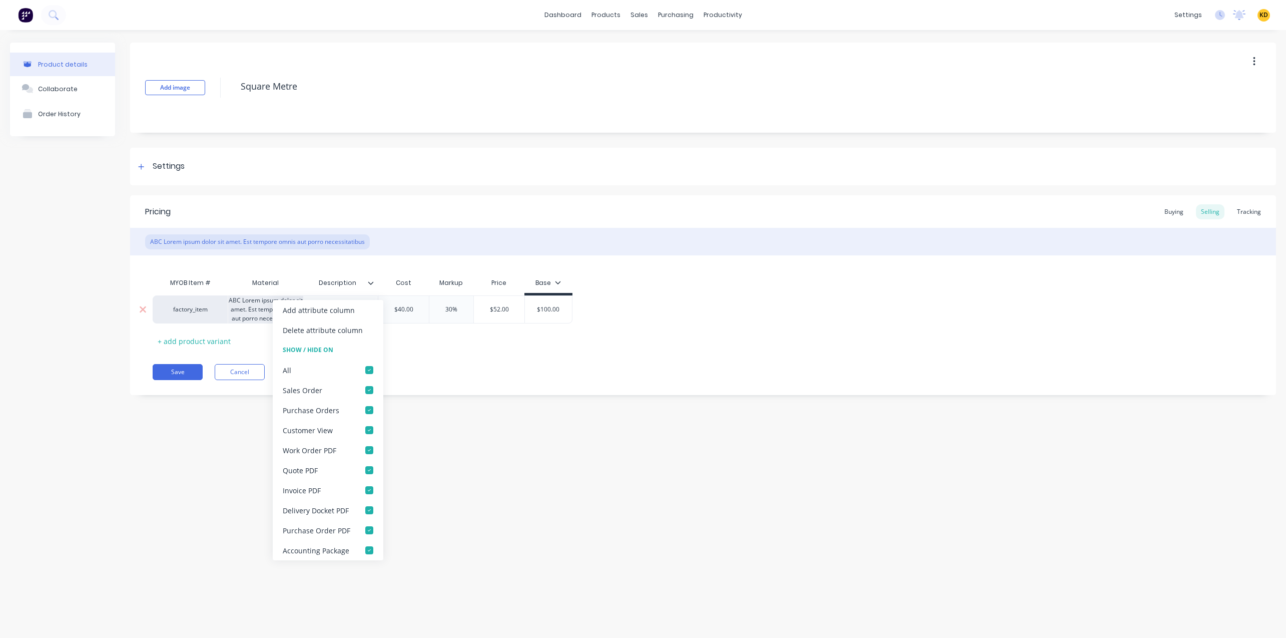
drag, startPoint x: 340, startPoint y: 312, endPoint x: 346, endPoint y: 312, distance: 6.0
click at [340, 312] on div "Add attribute column" at bounding box center [319, 310] width 72 height 11
type textarea "x"
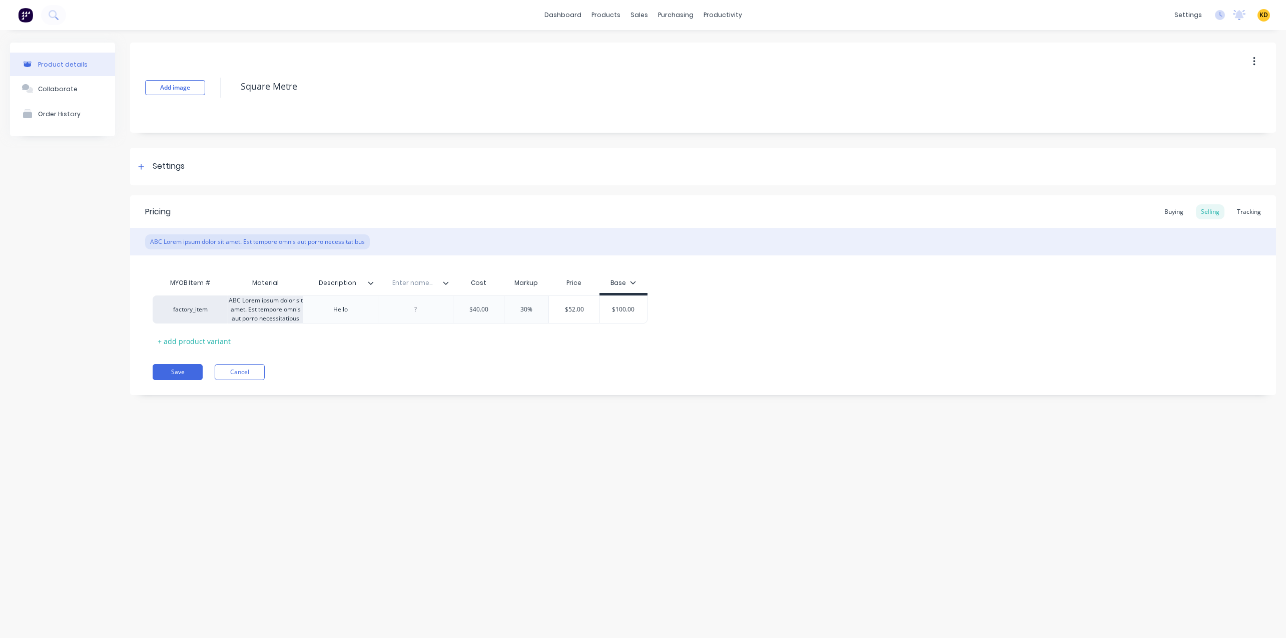
click at [408, 283] on input "text" at bounding box center [412, 282] width 69 height 9
type input "DDDD"
click at [450, 280] on div at bounding box center [450, 282] width 6 height 9
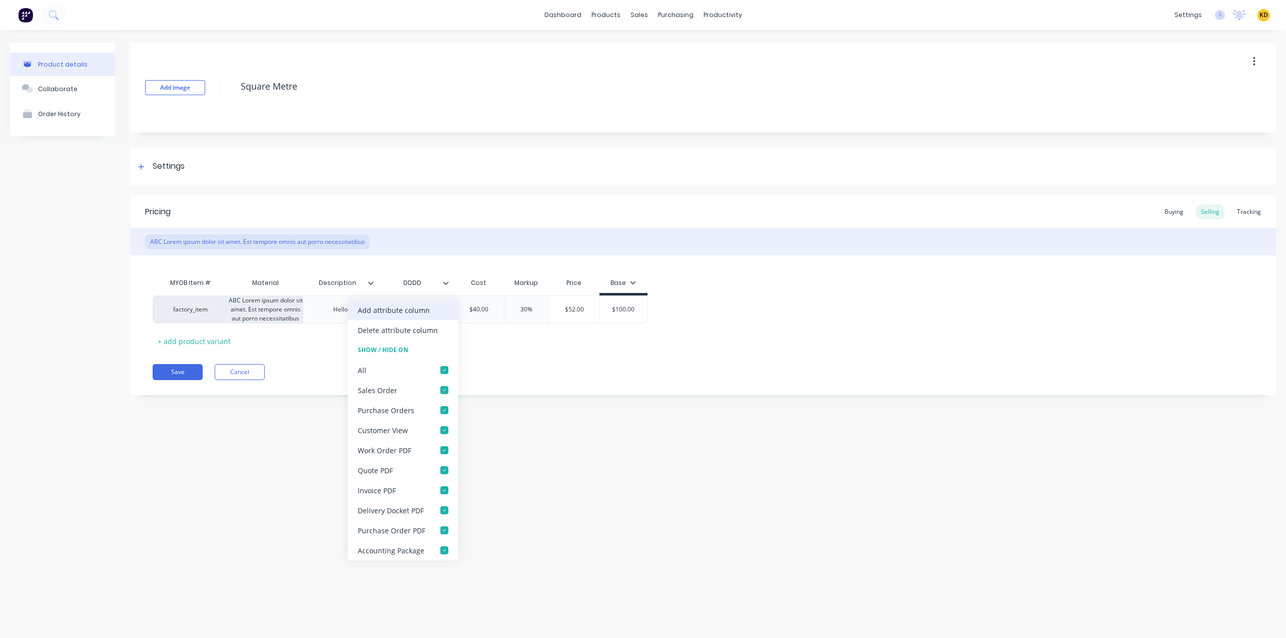
click at [420, 313] on div "Add attribute column" at bounding box center [394, 310] width 72 height 11
type textarea "x"
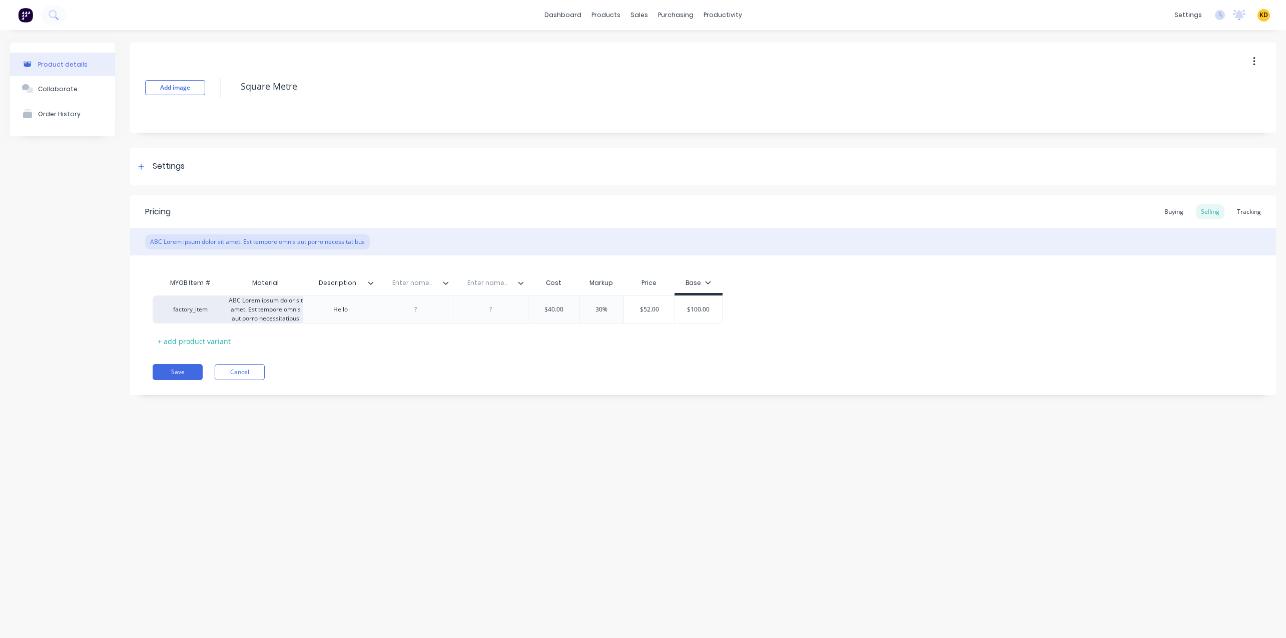
click at [481, 284] on input "text" at bounding box center [487, 282] width 69 height 9
type input "EEE"
type textarea "x"
click at [497, 405] on div "Add image Square Metre Settings Product Options I buy this item I sell this ite…" at bounding box center [703, 226] width 1146 height 367
click at [490, 309] on div at bounding box center [491, 309] width 50 height 13
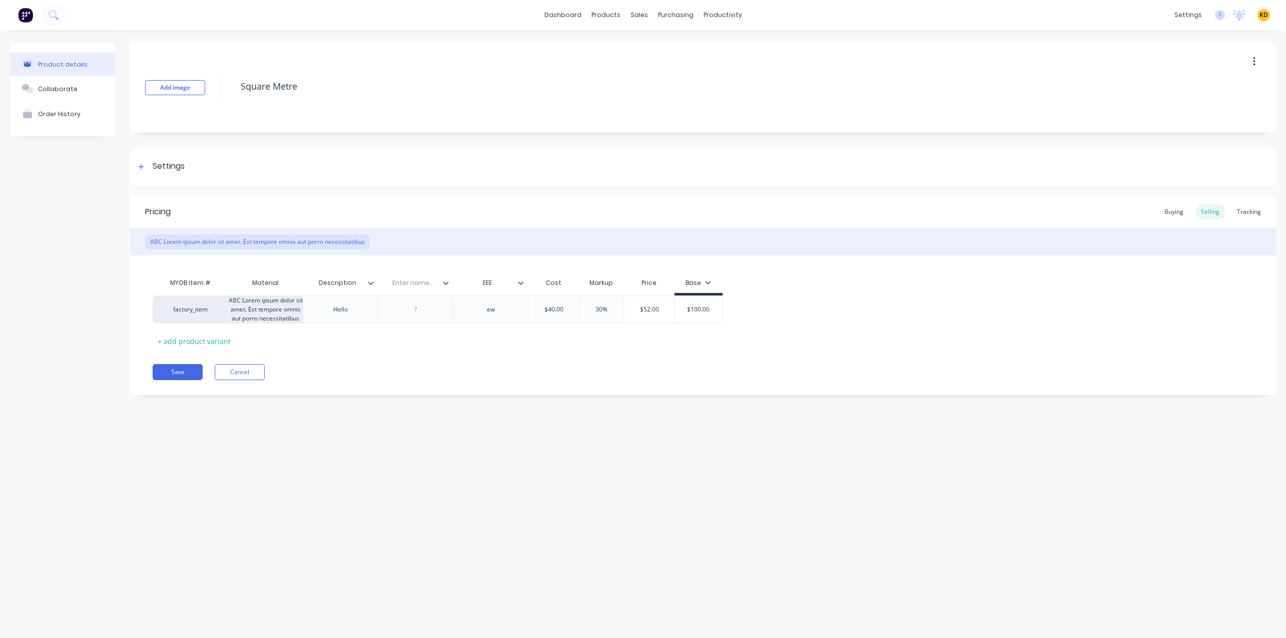
type textarea "x"
click at [410, 279] on input "text" at bounding box center [412, 282] width 69 height 9
click at [427, 299] on div at bounding box center [415, 309] width 75 height 28
type input "FFFr"
type textarea "x"
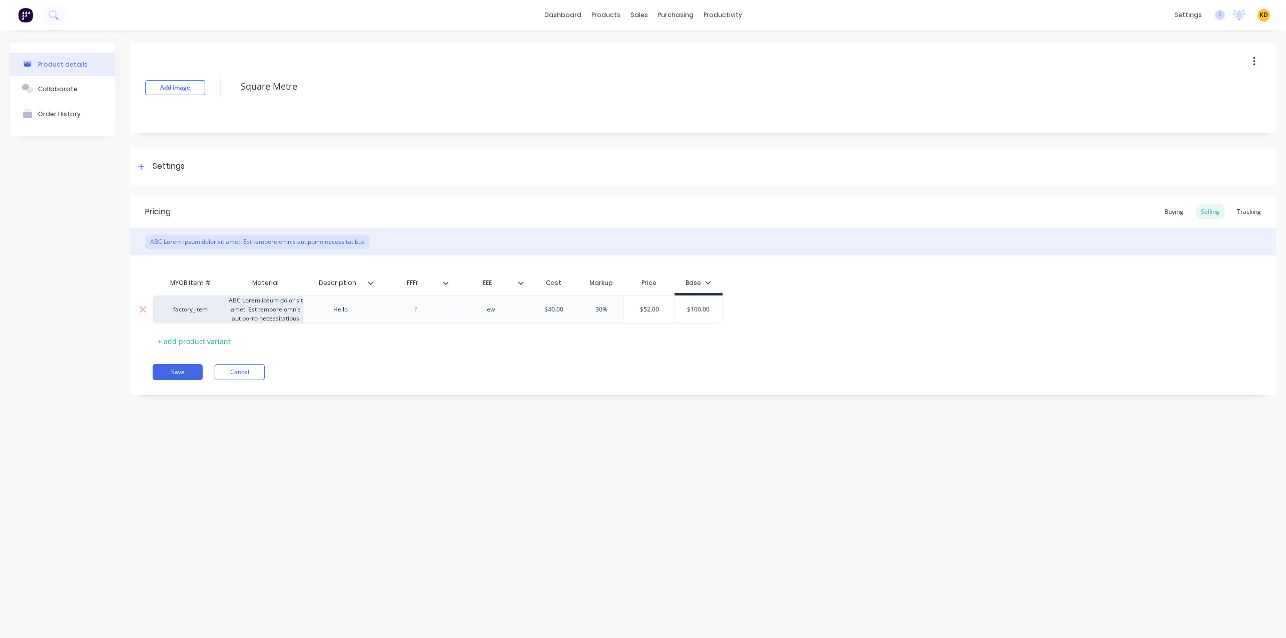
click at [407, 303] on div at bounding box center [416, 309] width 50 height 13
drag, startPoint x: 416, startPoint y: 370, endPoint x: 340, endPoint y: 378, distance: 76.5
click at [416, 370] on div "Save Cancel" at bounding box center [715, 372] width 1124 height 16
click at [195, 378] on button "Save" at bounding box center [178, 372] width 50 height 16
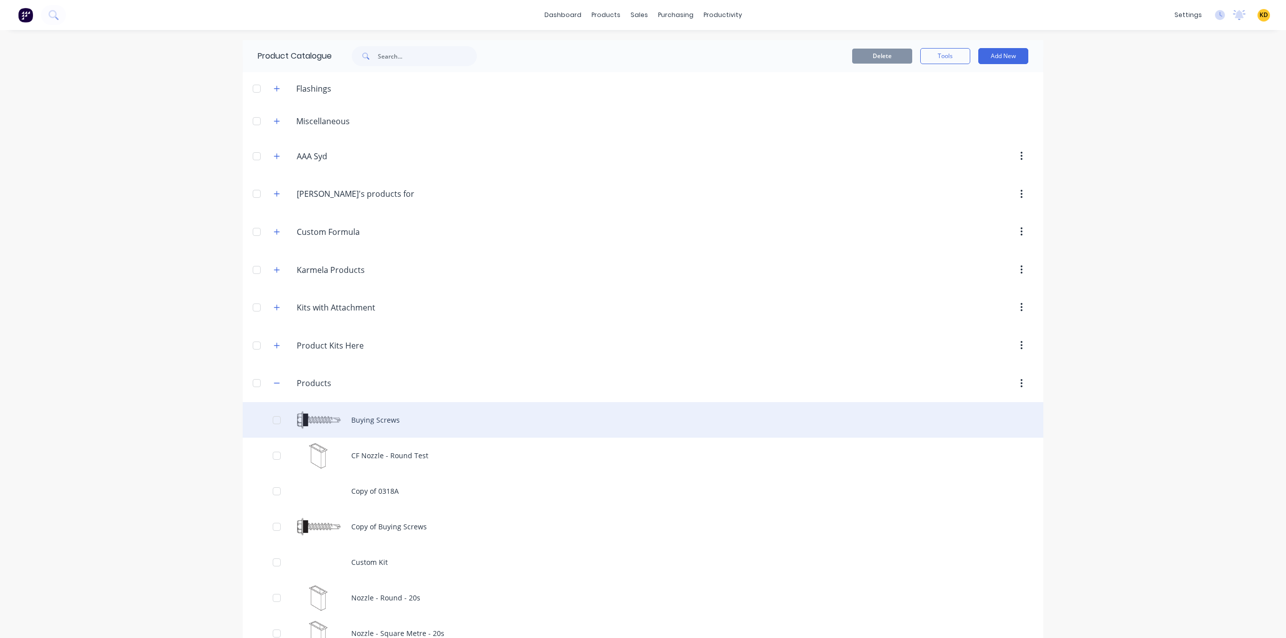
click at [428, 411] on div "Buying Screws" at bounding box center [643, 420] width 801 height 36
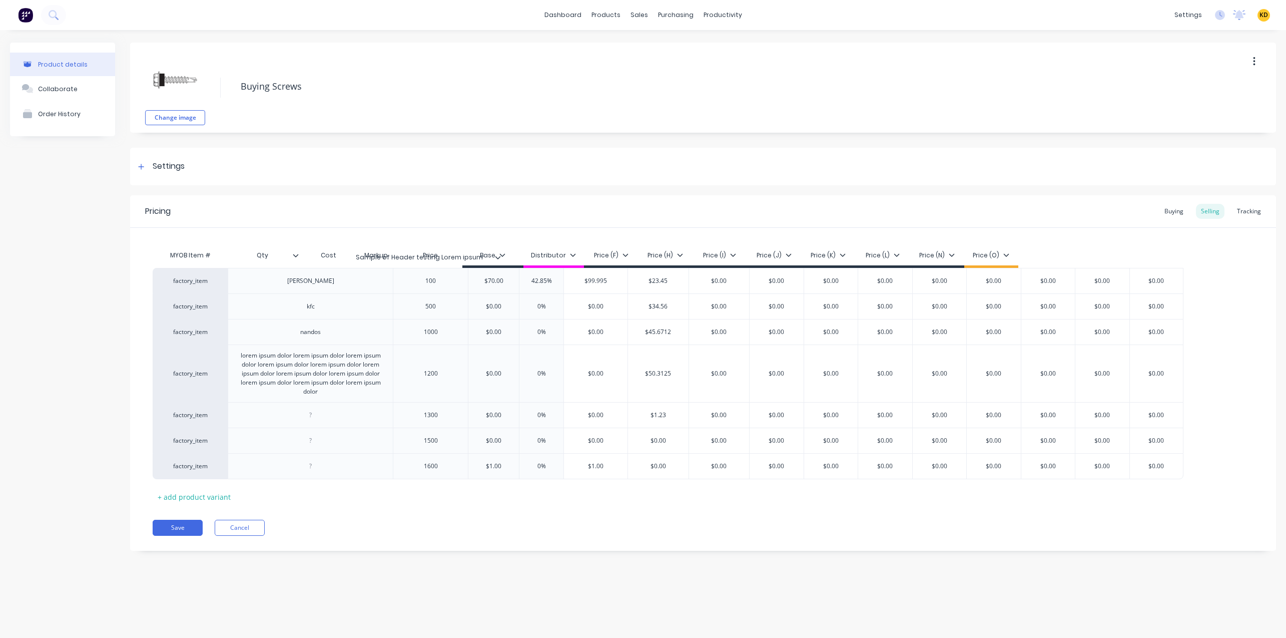
drag, startPoint x: 384, startPoint y: 255, endPoint x: 502, endPoint y: 257, distance: 117.6
click at [502, 257] on div "MYOB Item # Sample of Header testing Lorem ipsum Qty Cost Markup Price Base Dis…" at bounding box center [668, 256] width 1031 height 23
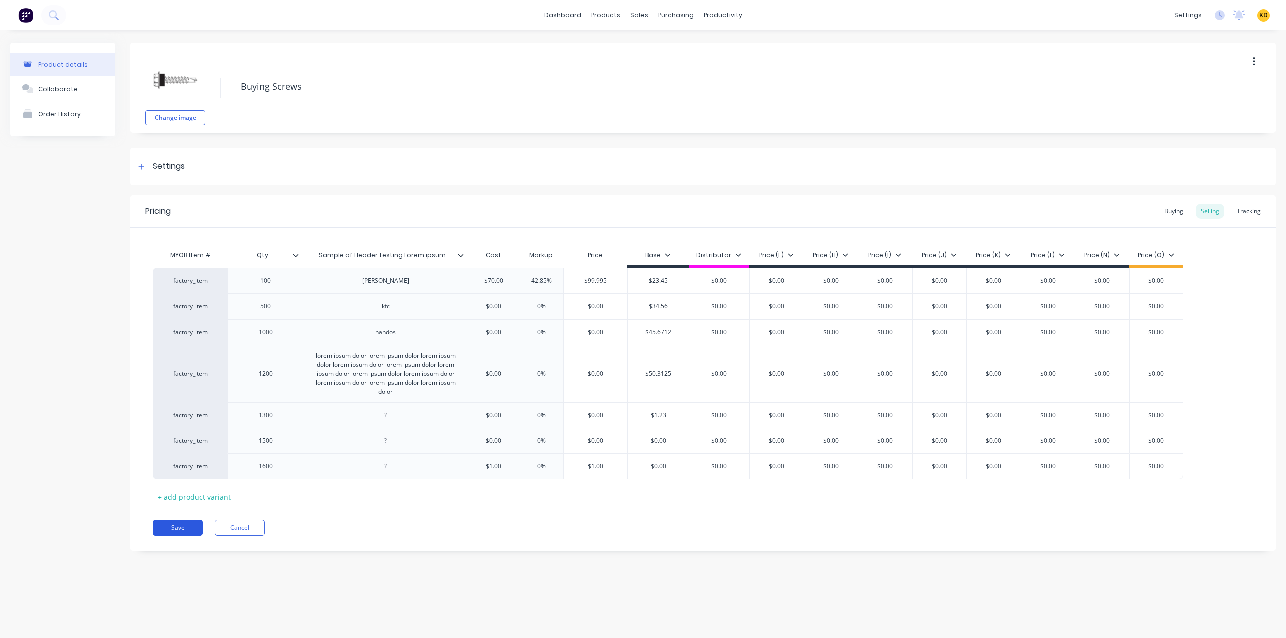
click at [173, 523] on button "Save" at bounding box center [178, 528] width 50 height 16
type textarea "x"
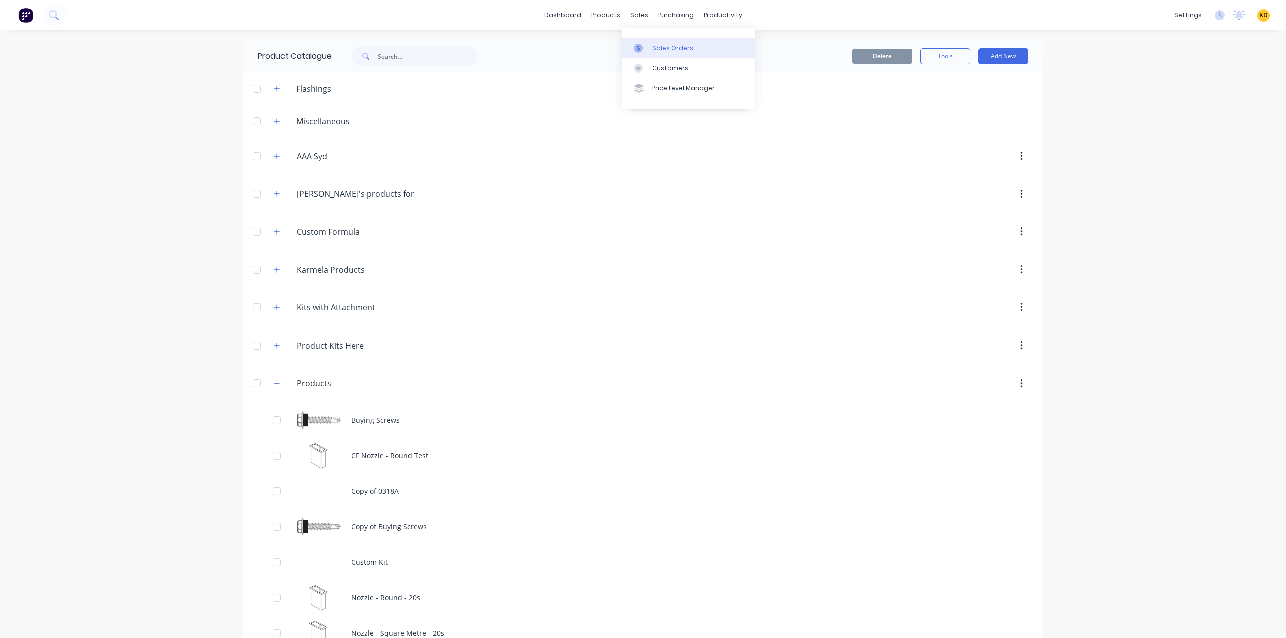
click at [674, 48] on div "Sales Orders" at bounding box center [672, 48] width 41 height 9
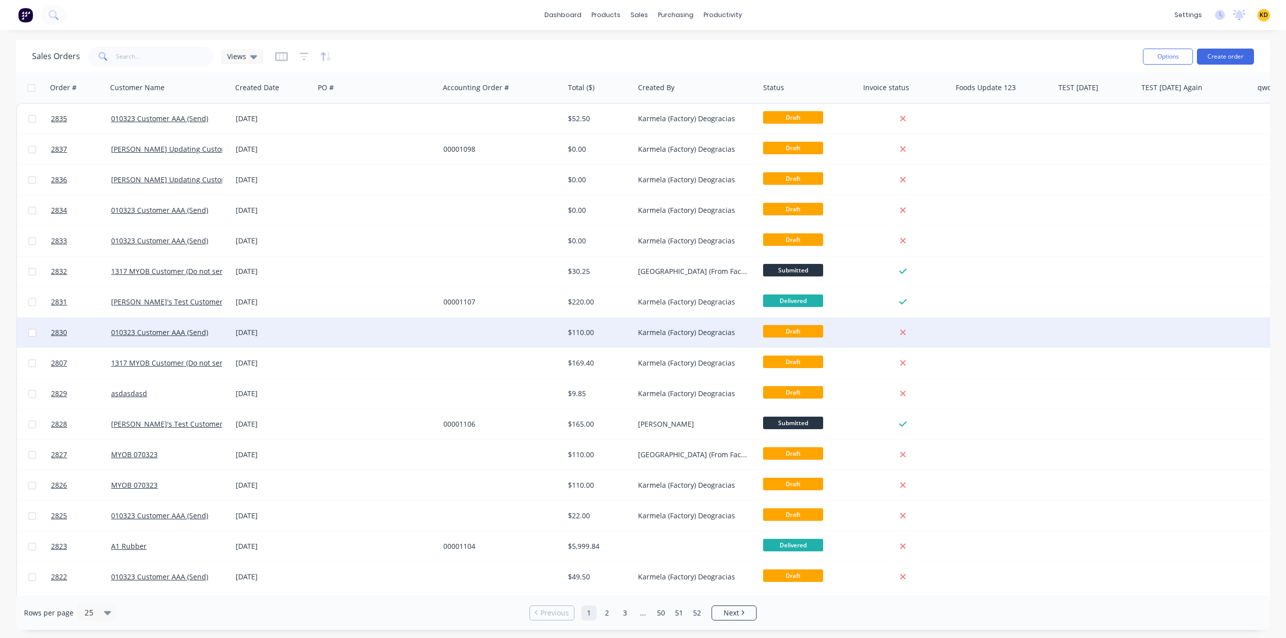
click at [625, 339] on div "$110.00" at bounding box center [599, 332] width 70 height 30
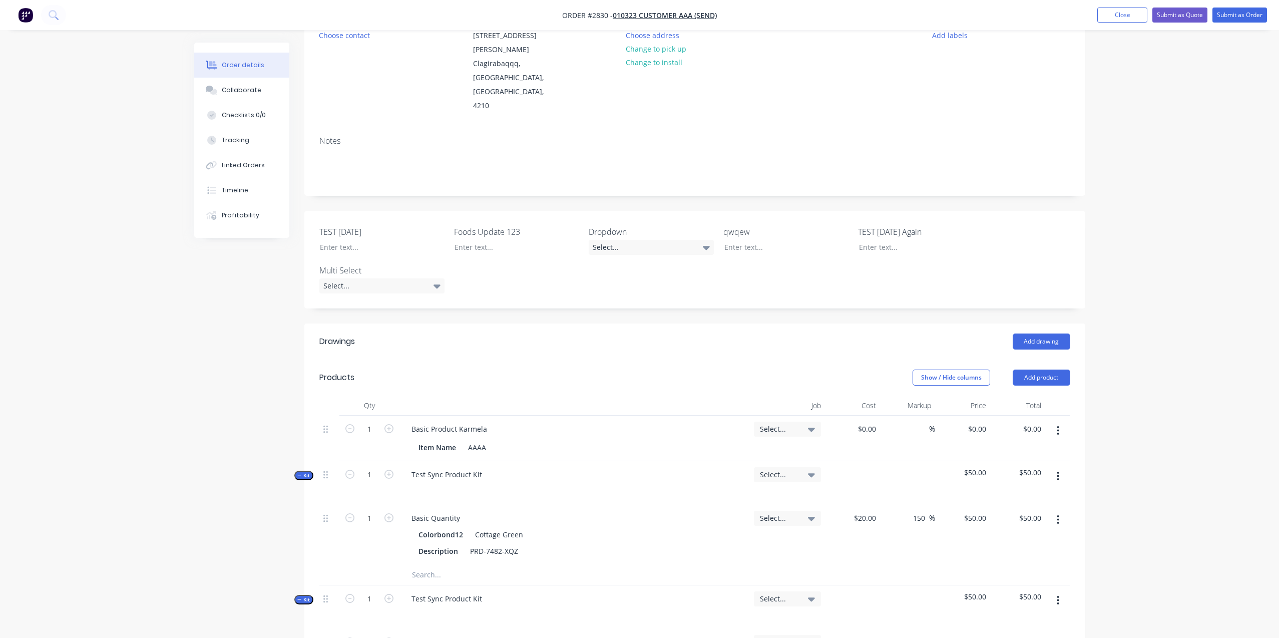
scroll to position [270, 0]
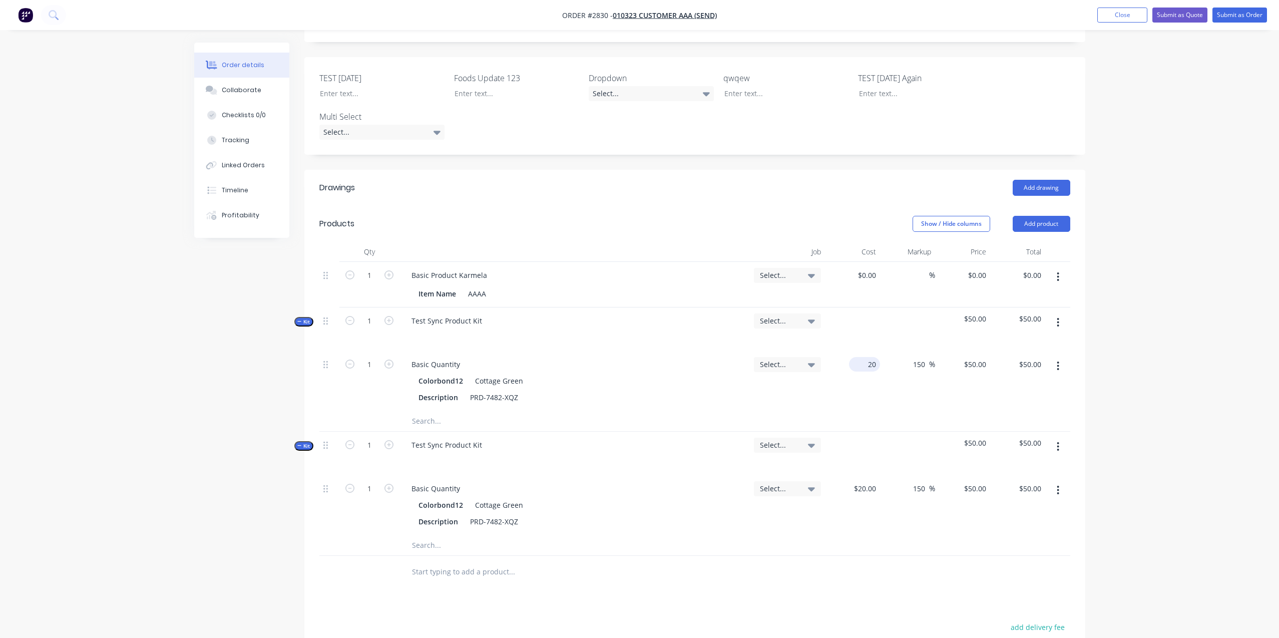
click at [869, 357] on input "20" at bounding box center [866, 364] width 27 height 15
type input "$20.00"
click at [862, 556] on div at bounding box center [694, 572] width 751 height 33
click at [862, 475] on div "20 $20.00" at bounding box center [852, 505] width 55 height 60
type input "$20.00"
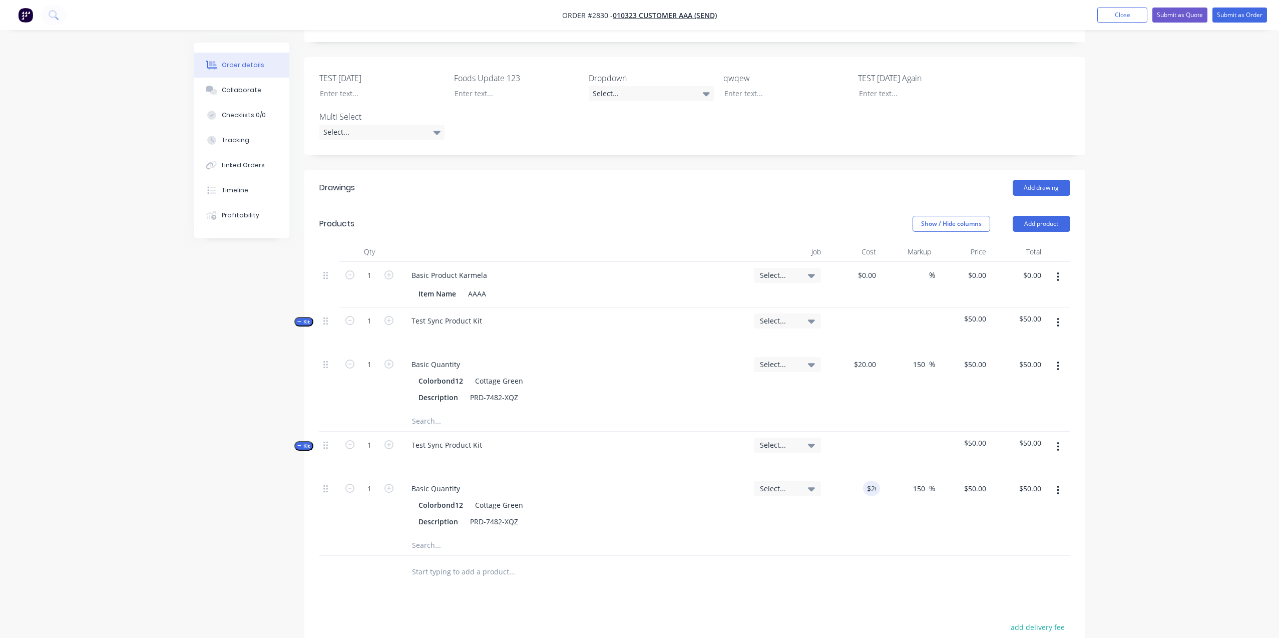
click at [1144, 409] on div "Order details Collaborate Checklists 0/0 Tracking Linked Orders Timeline Profit…" at bounding box center [639, 287] width 1279 height 1114
click at [1015, 475] on div "50.00 50.00" at bounding box center [1017, 505] width 55 height 60
type input "$50.00"
click at [1127, 404] on div "Order details Collaborate Checklists 0/0 Tracking Linked Orders Timeline Profit…" at bounding box center [639, 287] width 1279 height 1114
type input "20"
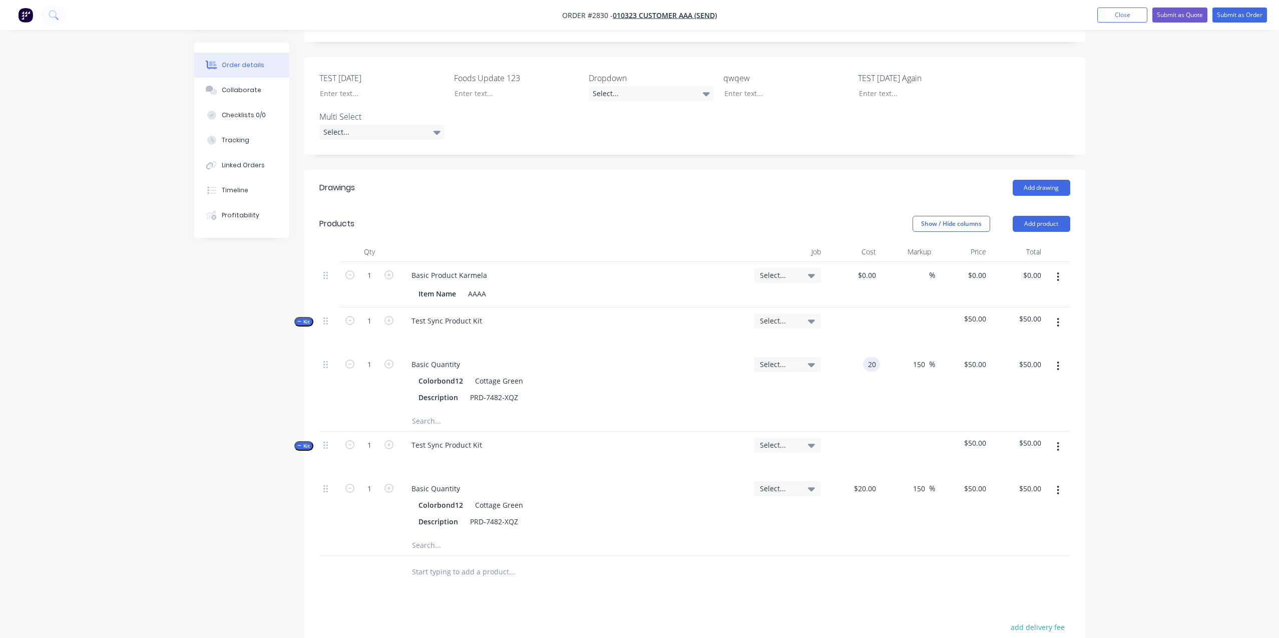
click at [867, 357] on input "20" at bounding box center [873, 364] width 13 height 15
click at [870, 357] on input "20" at bounding box center [873, 364] width 13 height 15
click at [868, 357] on input "20" at bounding box center [873, 364] width 13 height 15
click at [871, 357] on input "20" at bounding box center [873, 364] width 13 height 15
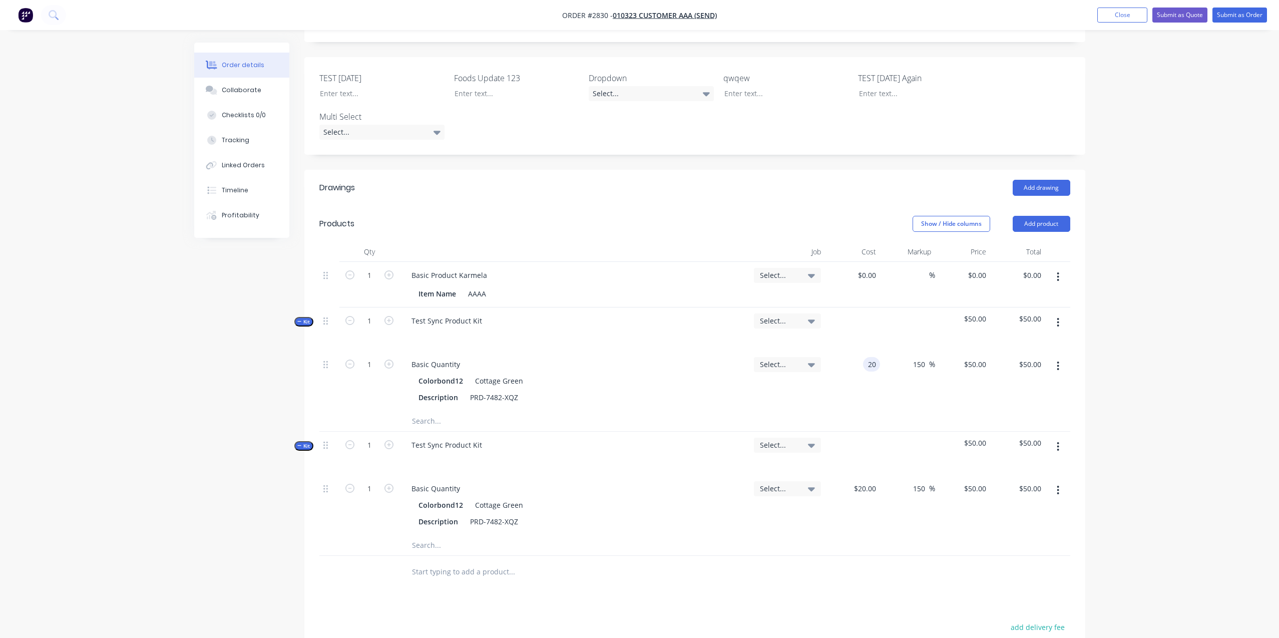
click at [871, 357] on input "20" at bounding box center [873, 364] width 13 height 15
type input "0"
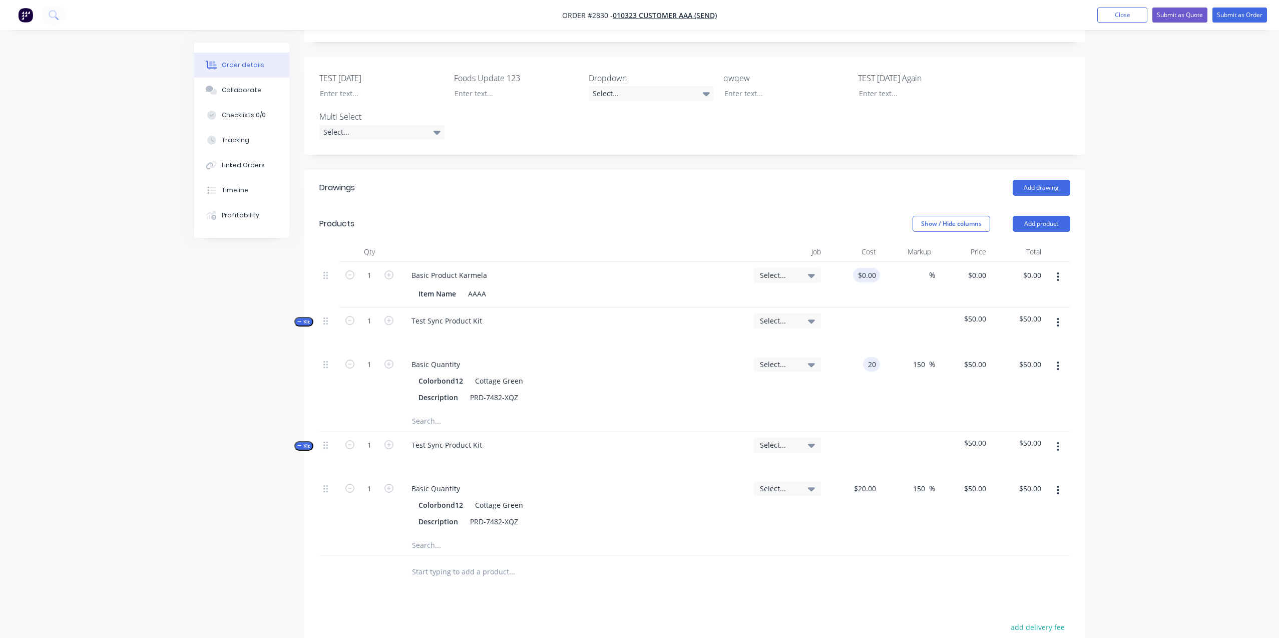
type input "$20.00"
click at [862, 262] on div "0 0" at bounding box center [852, 285] width 55 height 46
type input "$0.00"
click at [866, 481] on div "20 $20.00" at bounding box center [864, 488] width 31 height 15
click at [870, 481] on input "20" at bounding box center [873, 488] width 13 height 15
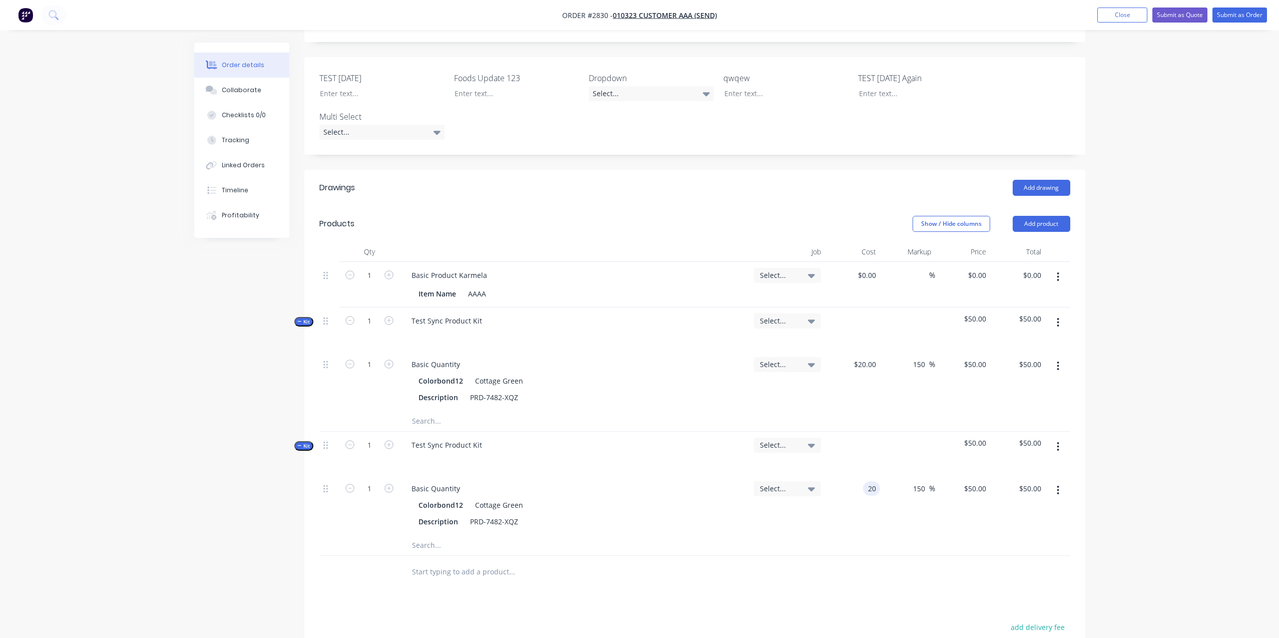
click at [870, 481] on input "20" at bounding box center [873, 488] width 13 height 15
type input "$20.00"
click at [1055, 313] on button "button" at bounding box center [1058, 322] width 24 height 18
click at [1051, 341] on div "Add product to kit" at bounding box center [1022, 348] width 77 height 15
click at [1031, 381] on div "Product catalogue" at bounding box center [1022, 388] width 77 height 15
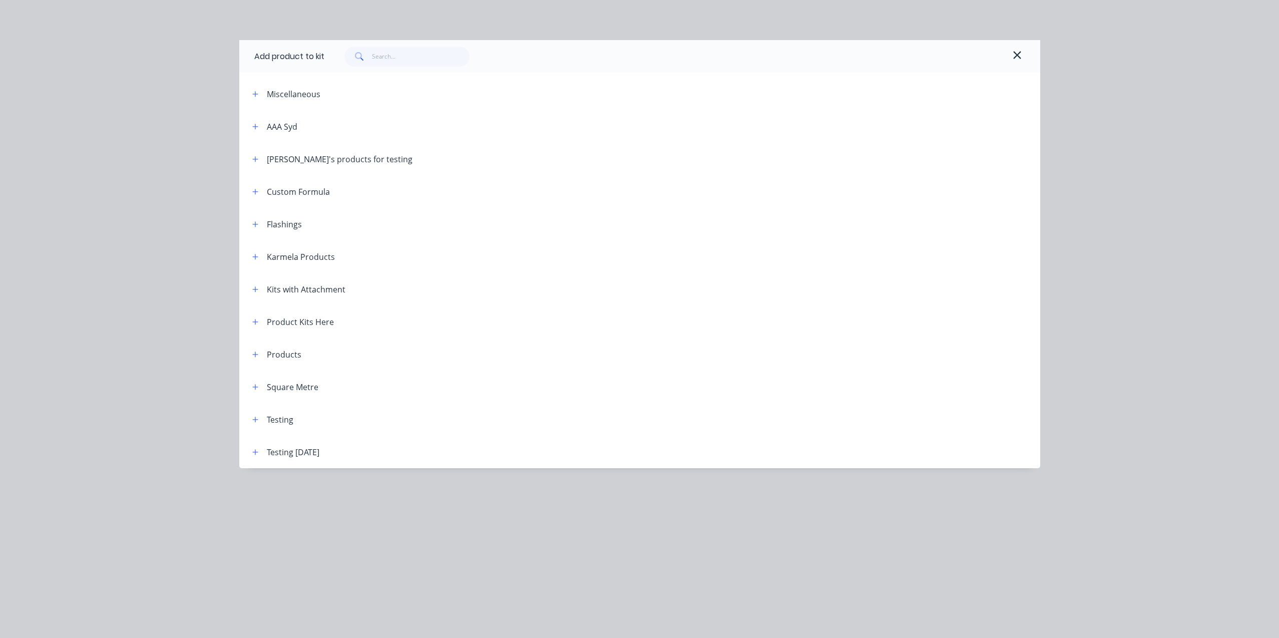
click at [257, 328] on header "Product Kits Here" at bounding box center [639, 321] width 801 height 33
click at [259, 355] on button "button" at bounding box center [255, 354] width 13 height 13
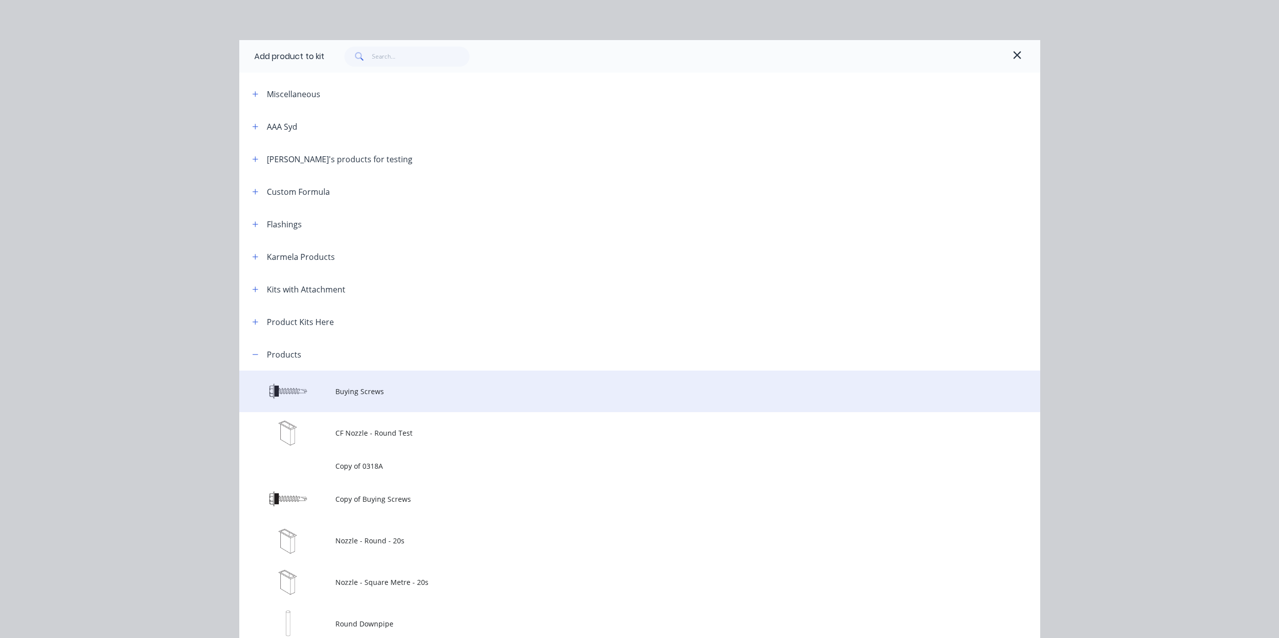
click at [322, 384] on td at bounding box center [287, 391] width 96 height 42
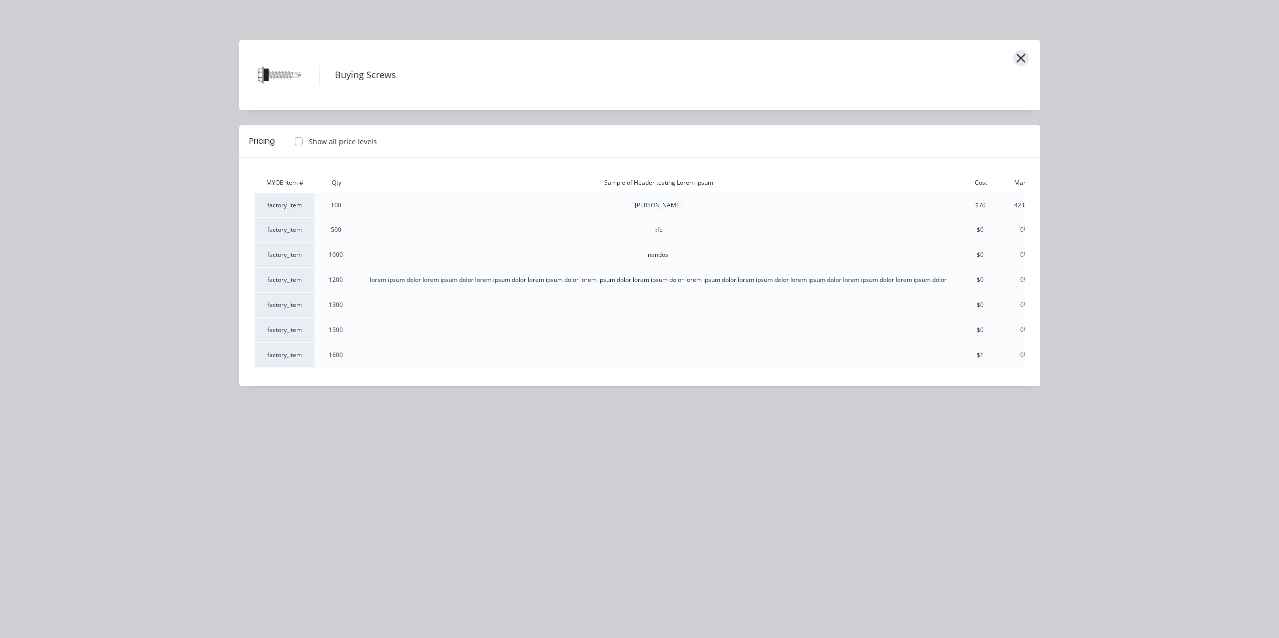
click at [1024, 58] on icon "button" at bounding box center [1021, 58] width 11 height 14
click at [1023, 57] on icon "button" at bounding box center [1021, 58] width 9 height 9
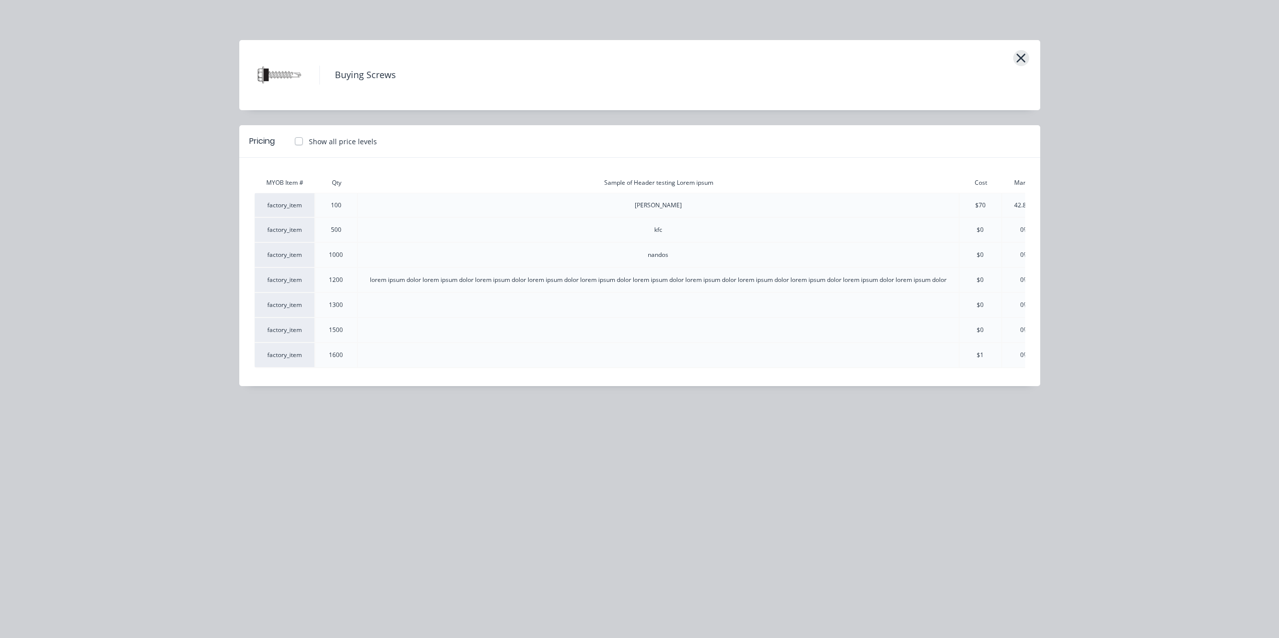
click at [1023, 57] on icon "button" at bounding box center [1021, 58] width 9 height 9
click at [309, 142] on label "Show all price levels" at bounding box center [343, 141] width 68 height 11
click at [293, 142] on input "Show all price levels" at bounding box center [289, 141] width 8 height 10
checkbox input "true"
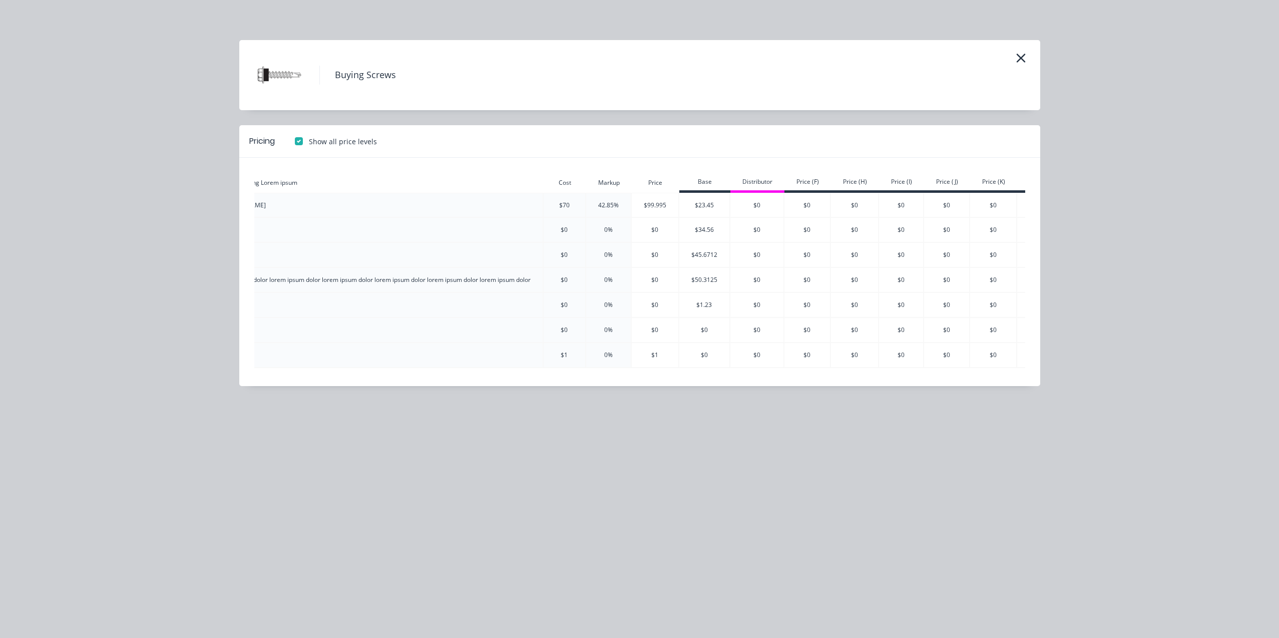
scroll to position [0, 0]
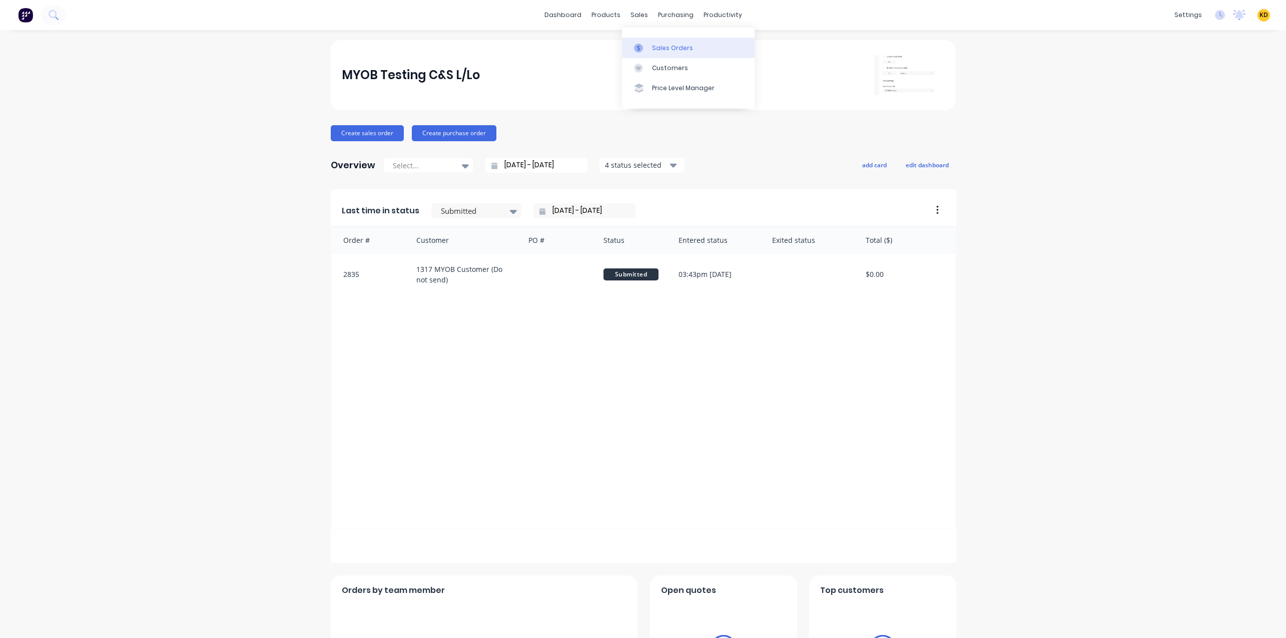
click at [661, 51] on div "Sales Orders" at bounding box center [672, 48] width 41 height 9
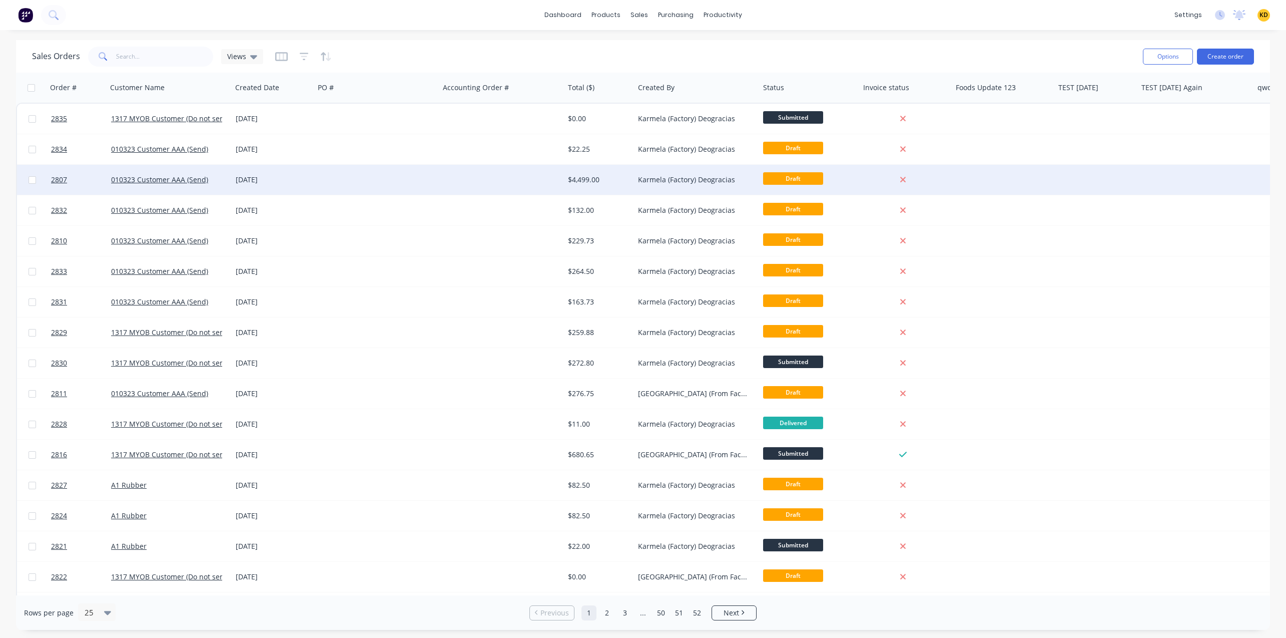
click at [619, 184] on div "$4,499.00" at bounding box center [597, 180] width 59 height 10
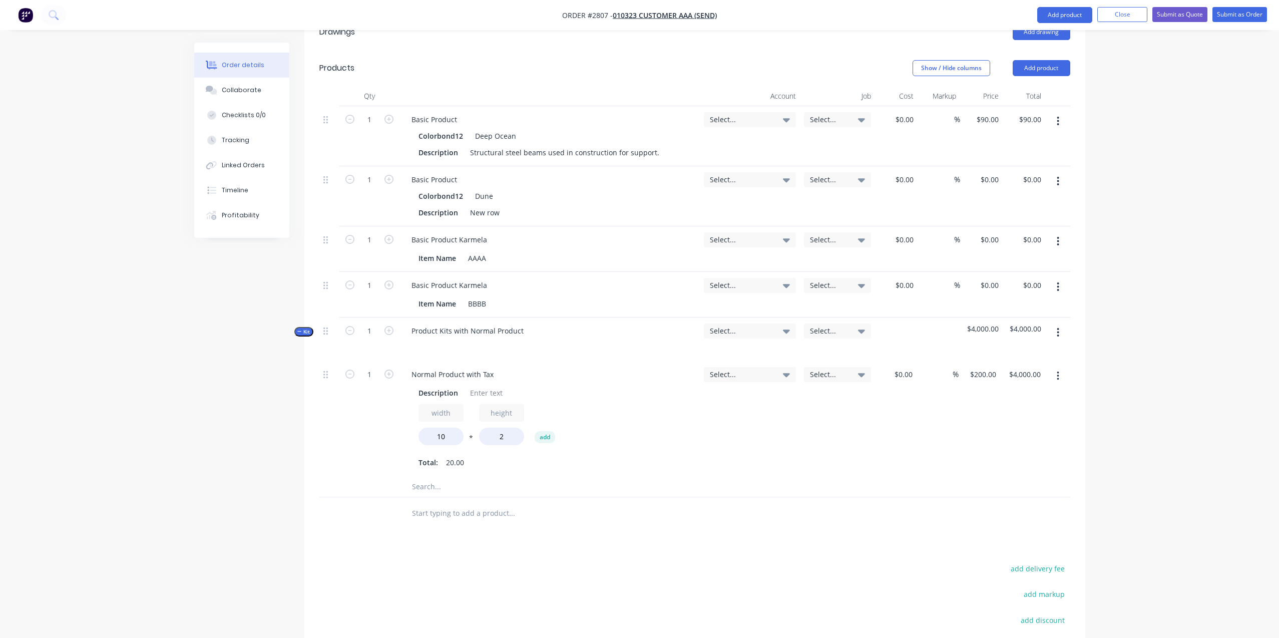
scroll to position [451, 0]
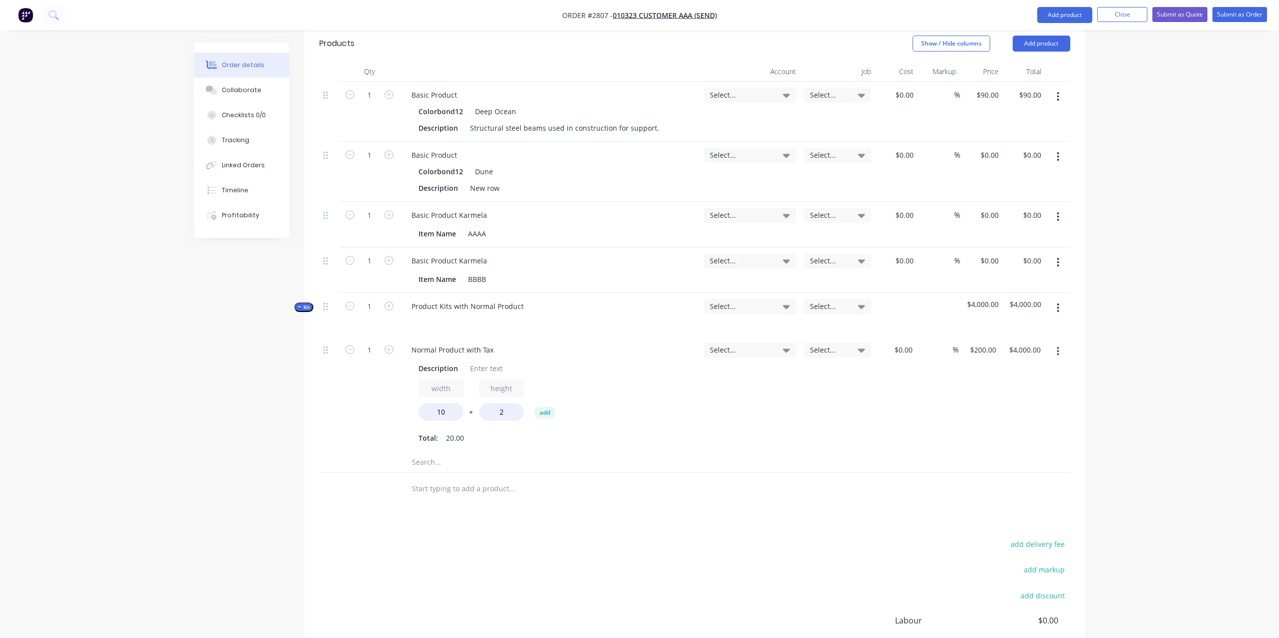
click at [1055, 299] on button "button" at bounding box center [1058, 308] width 24 height 18
click at [1030, 327] on div "Add product to kit" at bounding box center [1022, 334] width 77 height 15
click at [1022, 364] on button "Product catalogue" at bounding box center [1022, 374] width 95 height 20
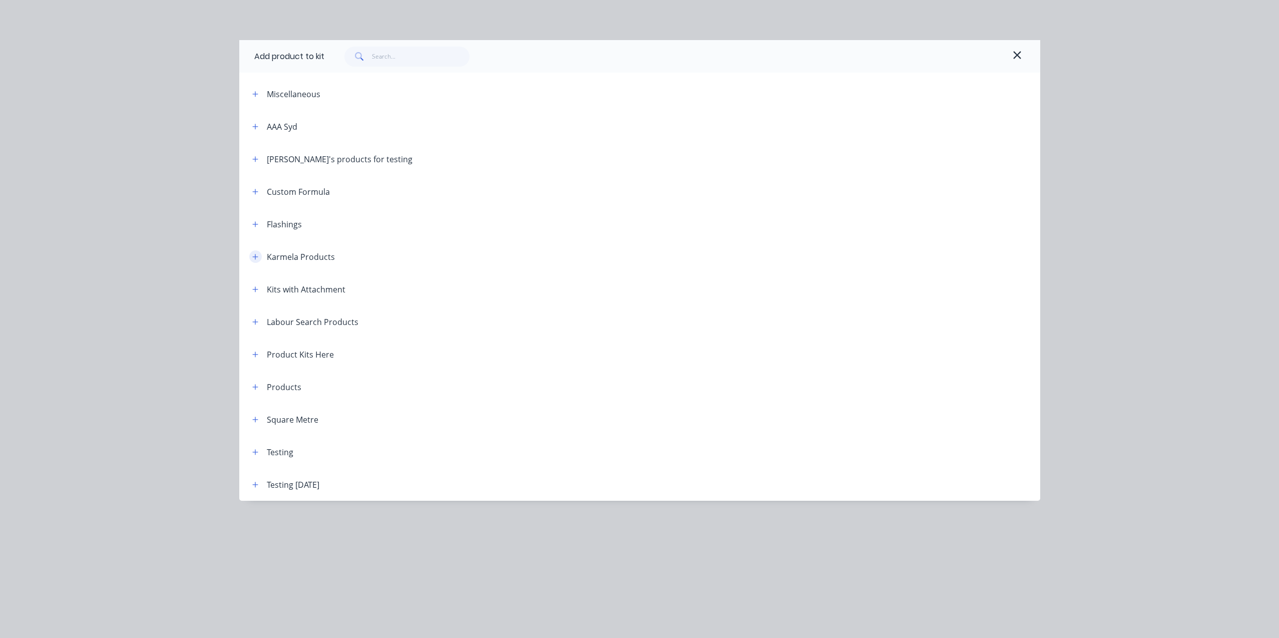
click at [259, 255] on button "button" at bounding box center [255, 256] width 13 height 13
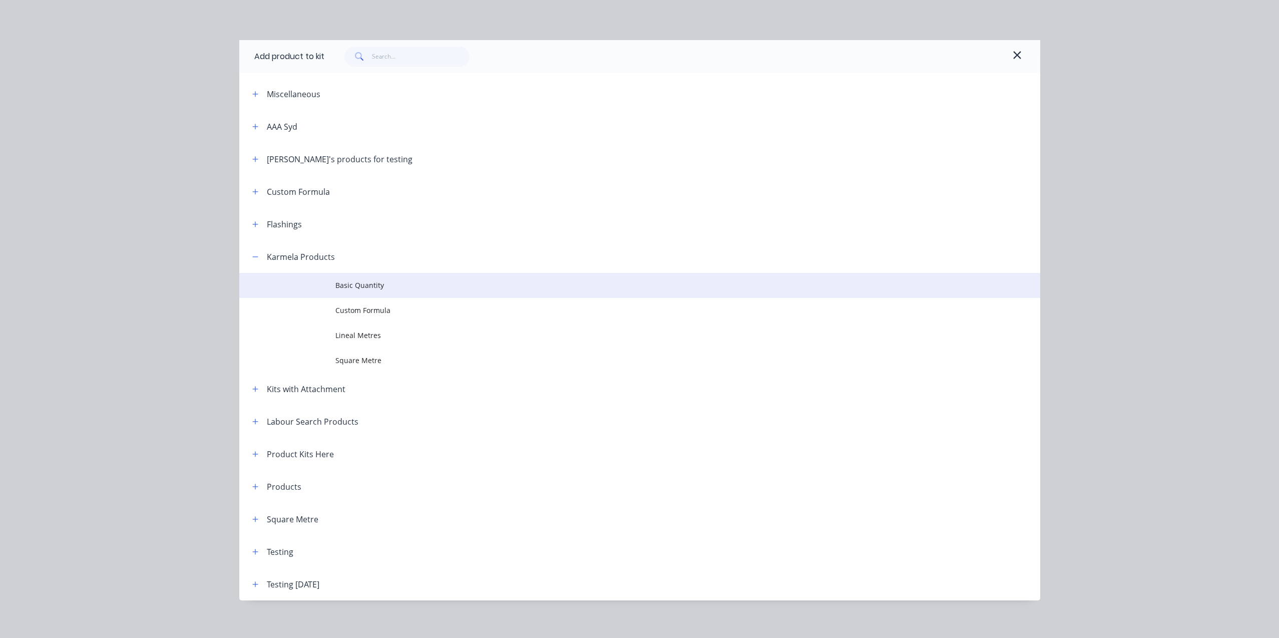
click at [382, 276] on td "Basic Quantity" at bounding box center [687, 285] width 705 height 25
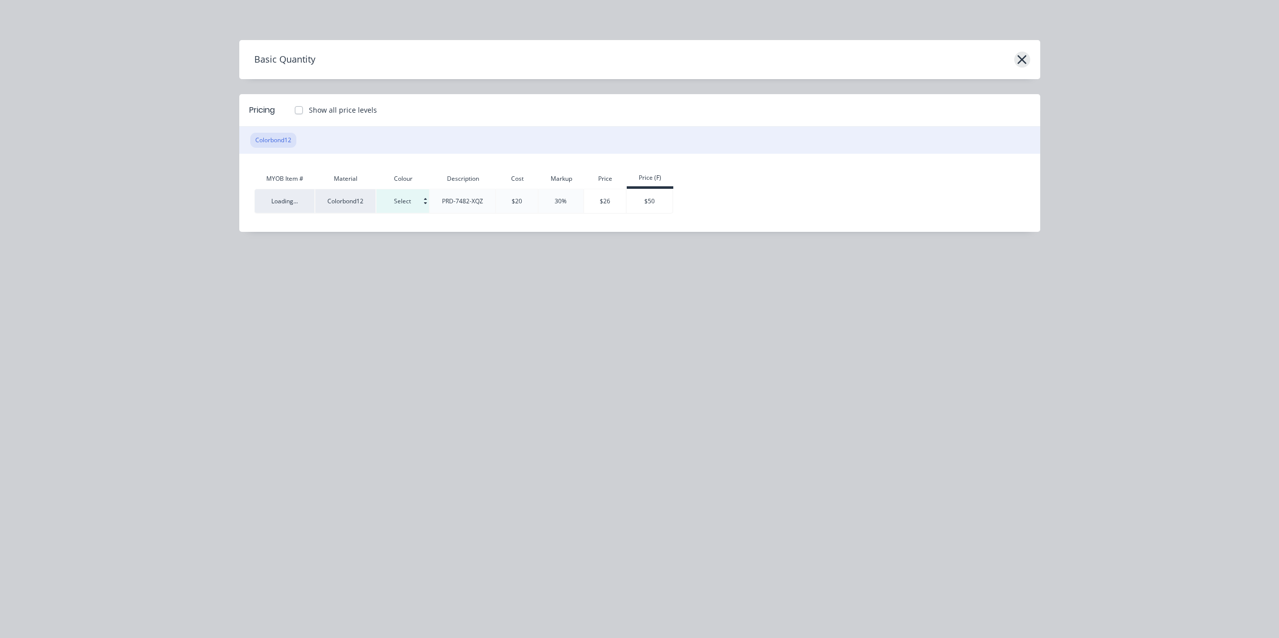
click at [1026, 62] on icon "button" at bounding box center [1022, 60] width 11 height 14
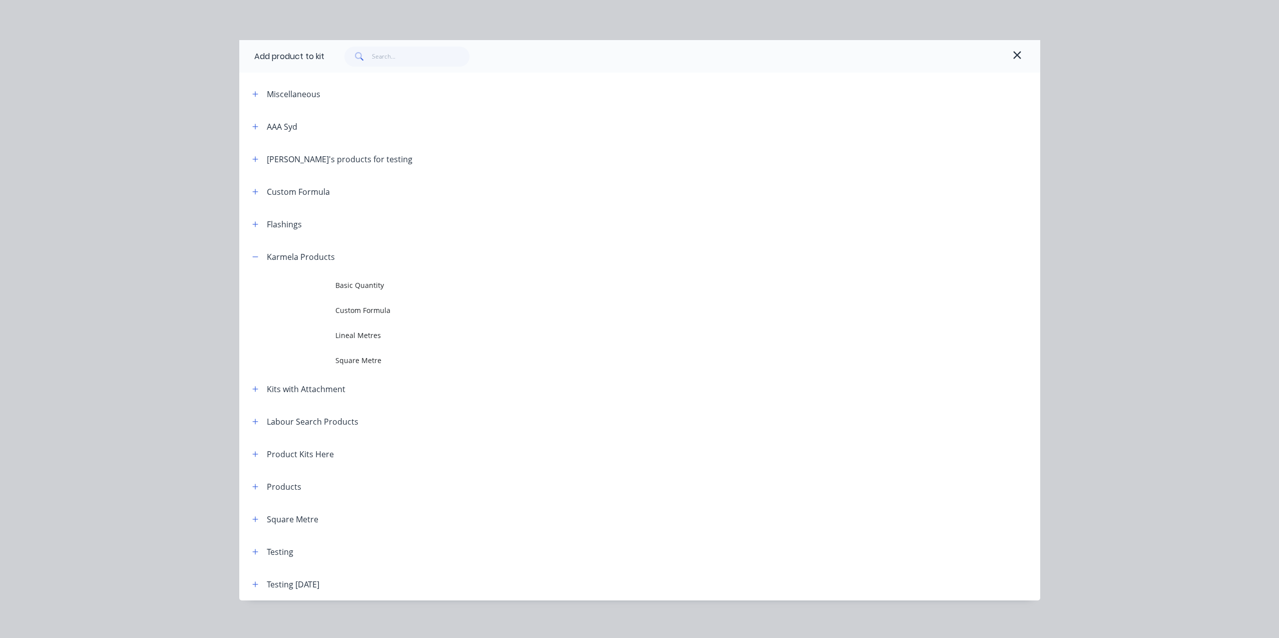
scroll to position [7, 0]
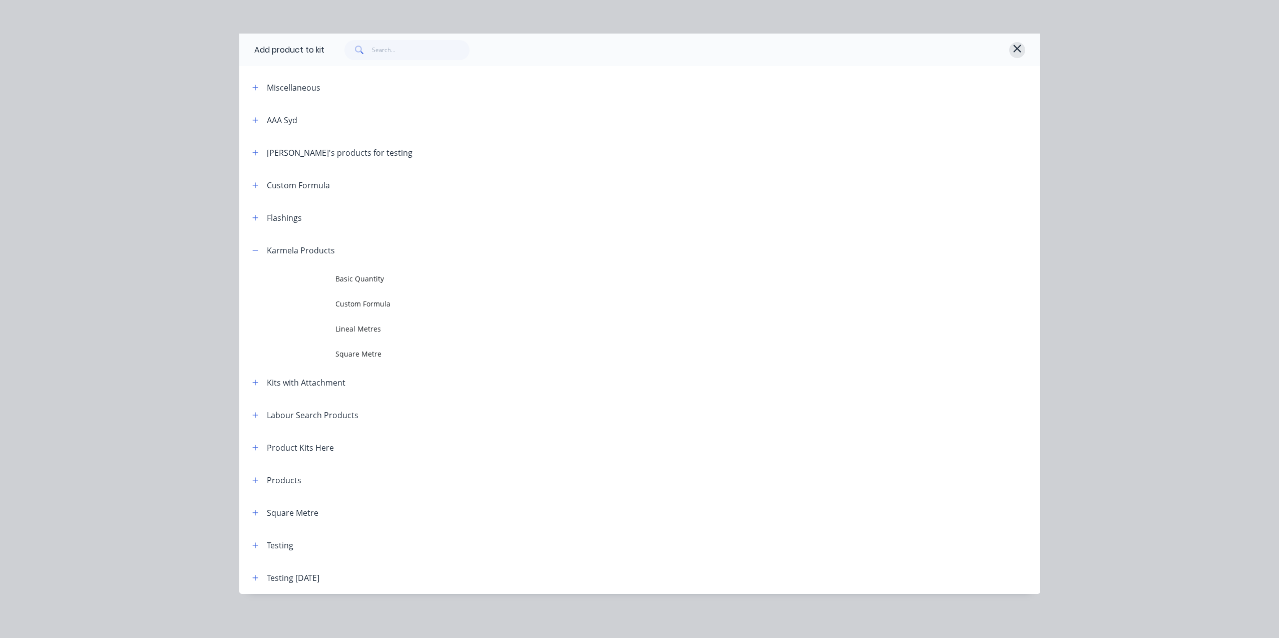
click at [1019, 46] on button "button" at bounding box center [1017, 50] width 16 height 16
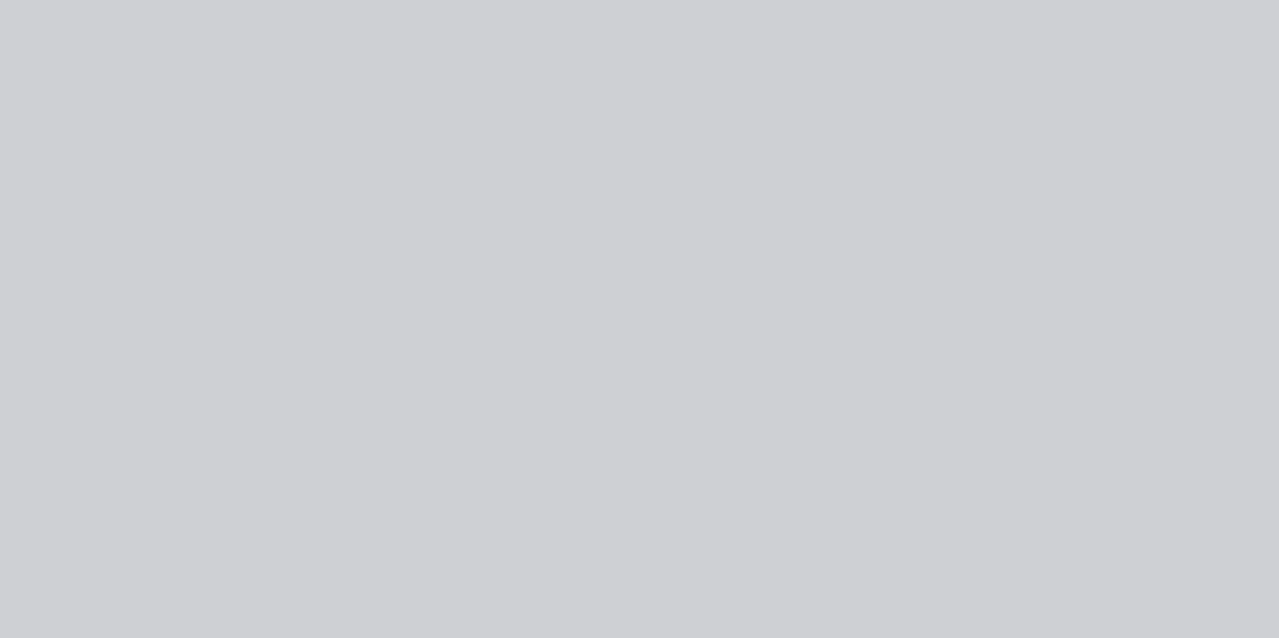
scroll to position [0, 0]
